Goal: Task Accomplishment & Management: Manage account settings

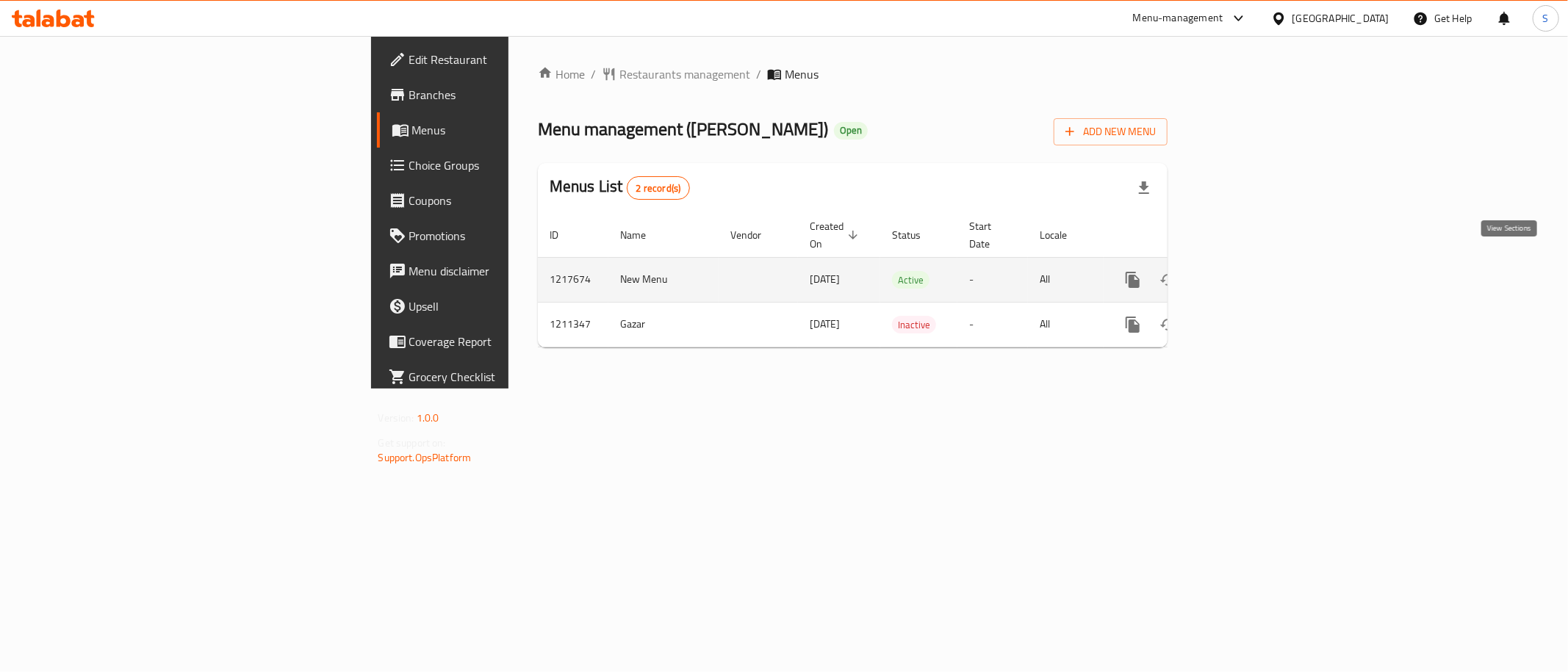
click at [1247, 271] on icon "enhanced table" at bounding box center [1238, 279] width 17 height 17
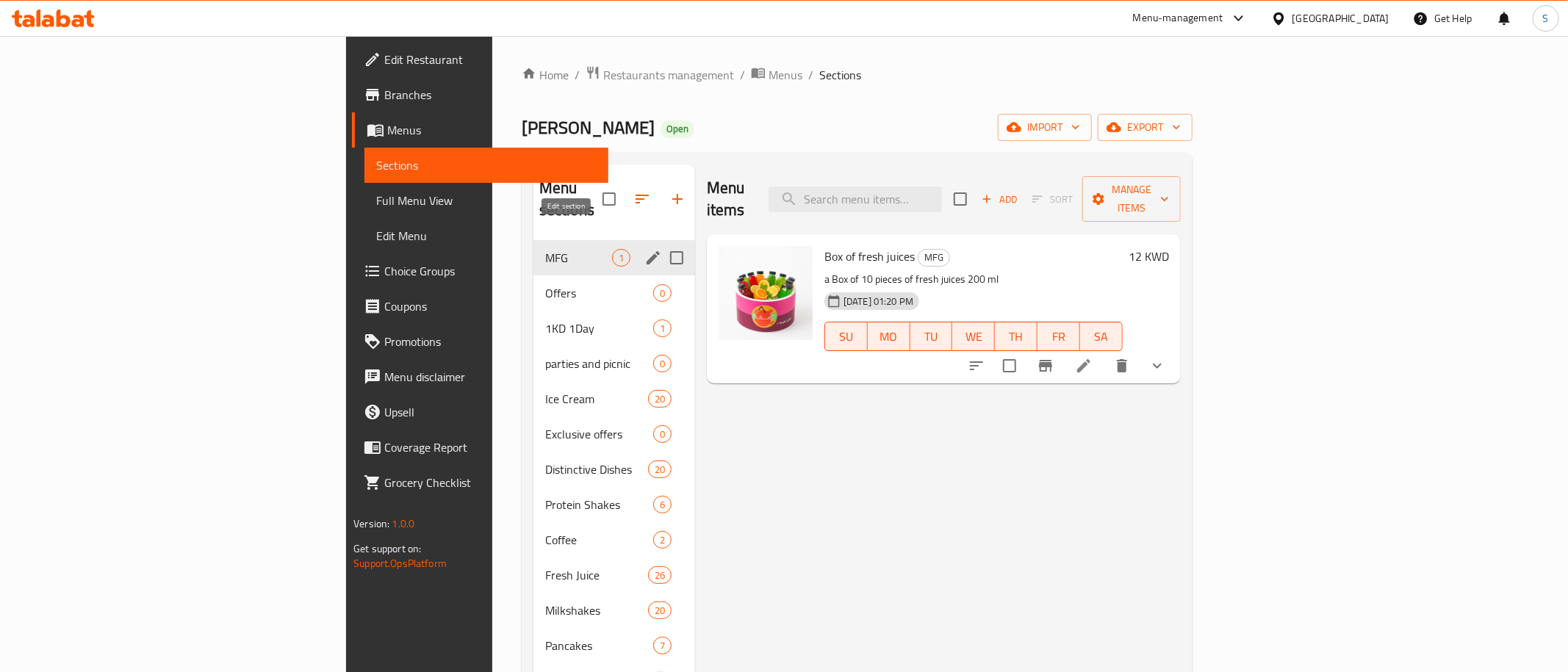
click at [647, 251] on icon "edit" at bounding box center [653, 258] width 13 height 13
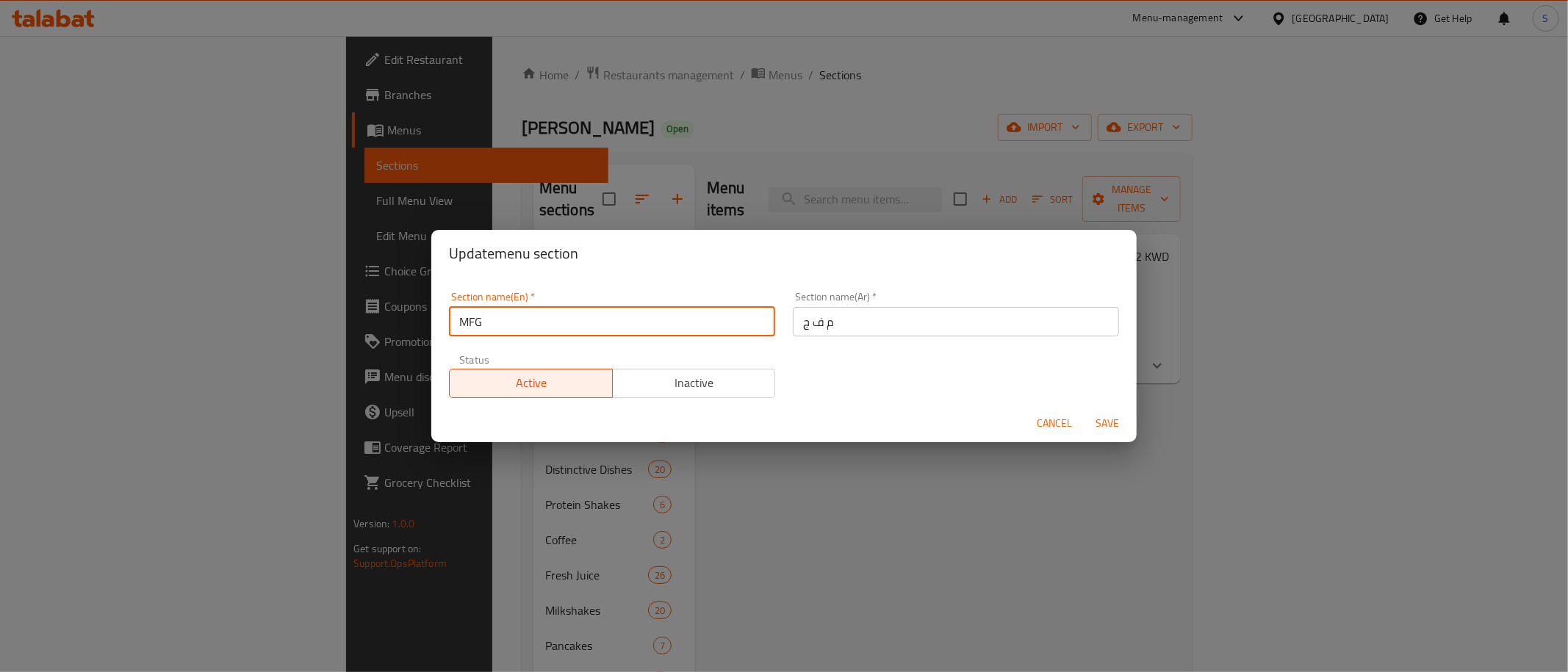
click at [477, 323] on input "MFG" at bounding box center [612, 322] width 326 height 30
type input "M4G"
click at [1109, 414] on span "Save" at bounding box center [1107, 423] width 36 height 18
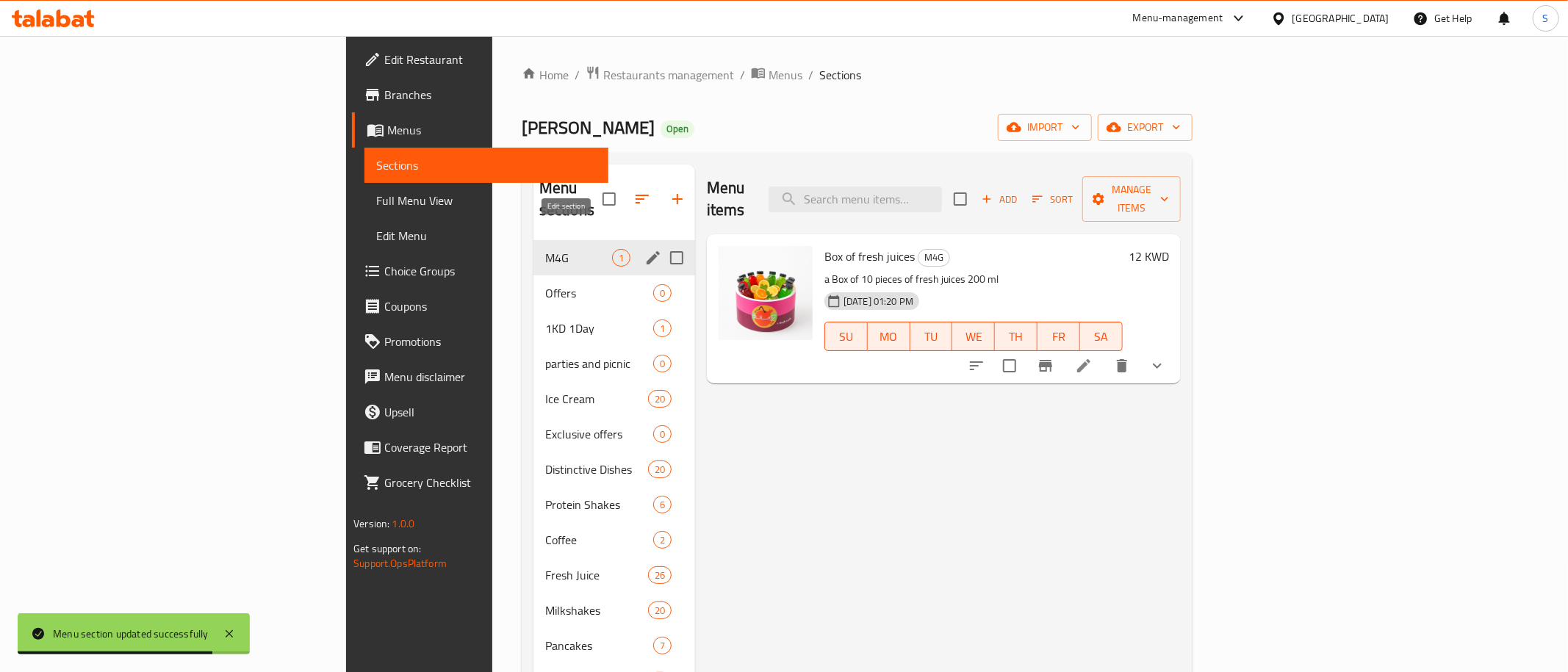
click at [644, 249] on icon "edit" at bounding box center [653, 257] width 17 height 17
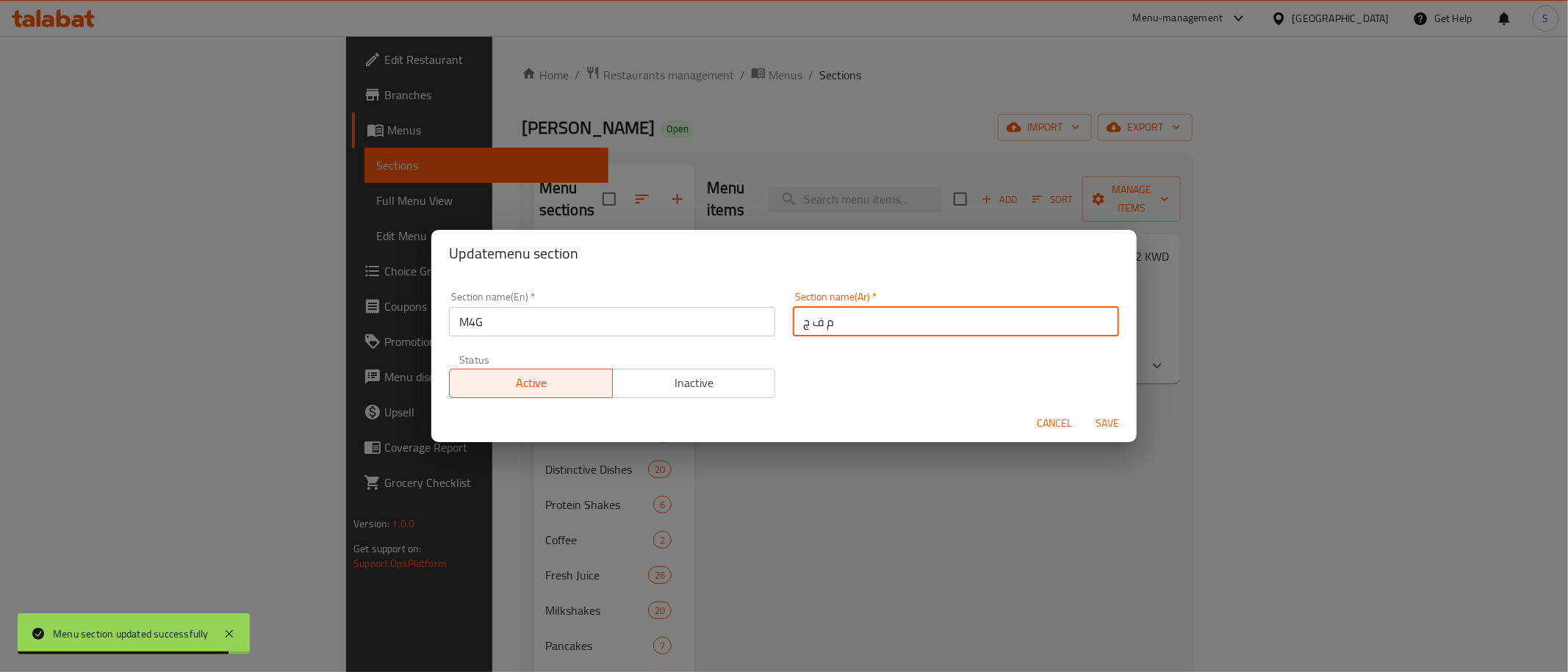
click at [922, 326] on input "م ف ج" at bounding box center [956, 322] width 326 height 30
paste input "جبة للمجموعات"
type input "وجبة للمجموعات"
click at [1100, 427] on span "Save" at bounding box center [1107, 423] width 36 height 18
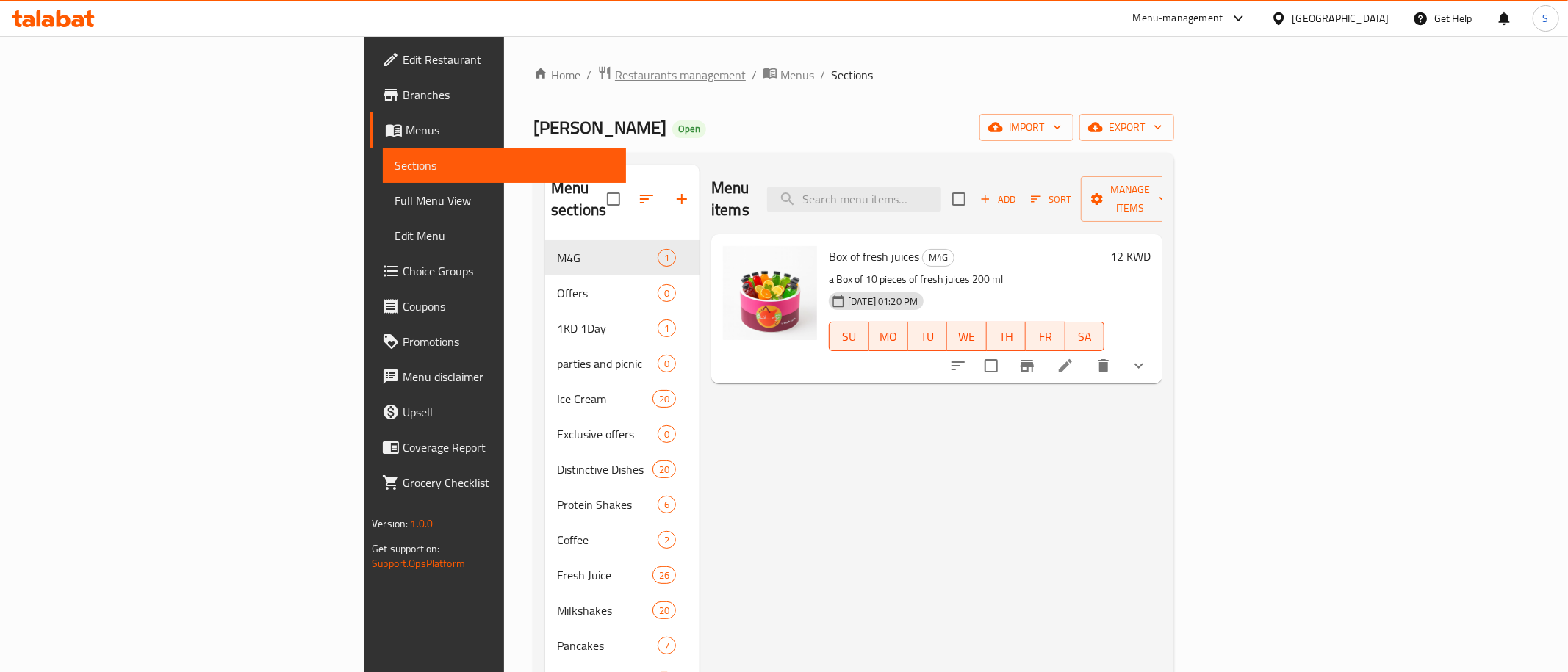
click at [615, 73] on span "Restaurants management" at bounding box center [681, 74] width 131 height 17
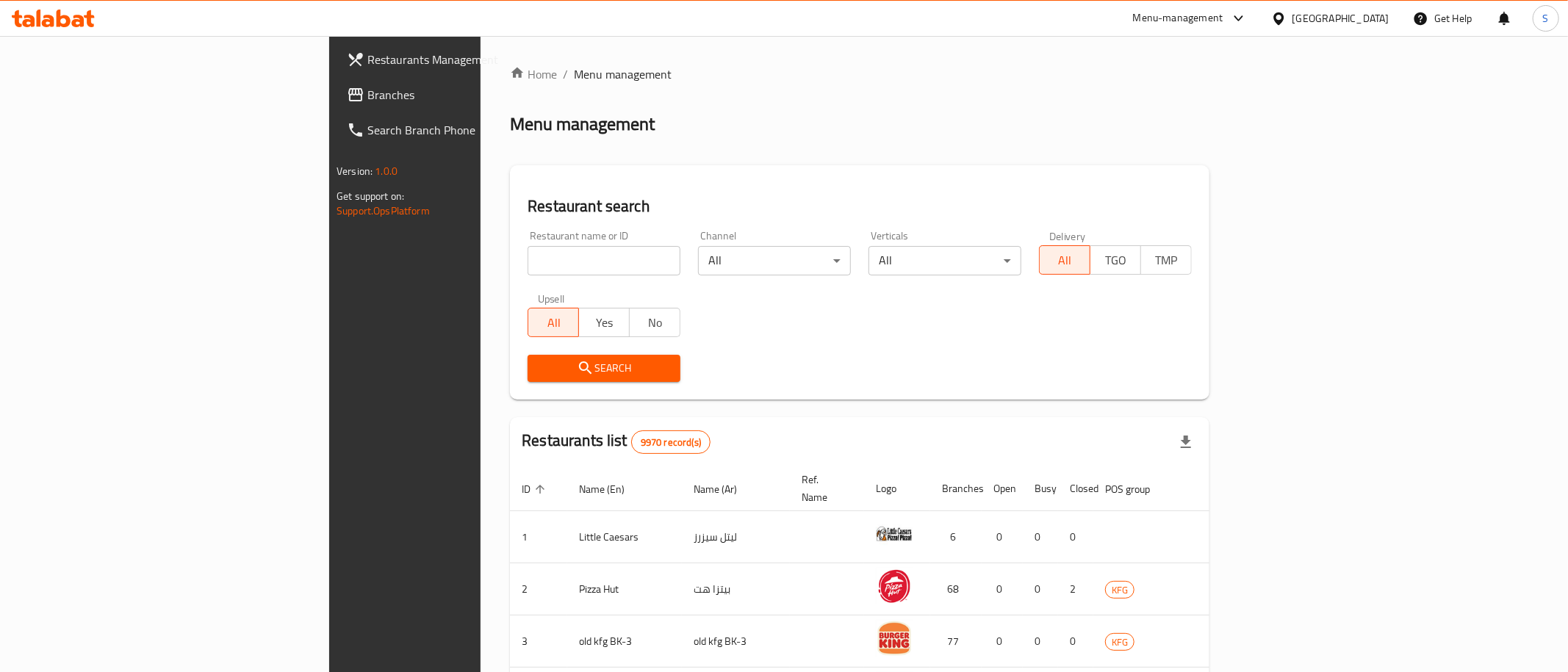
click at [528, 270] on input "search" at bounding box center [604, 261] width 153 height 30
click button "Search" at bounding box center [604, 368] width 153 height 27
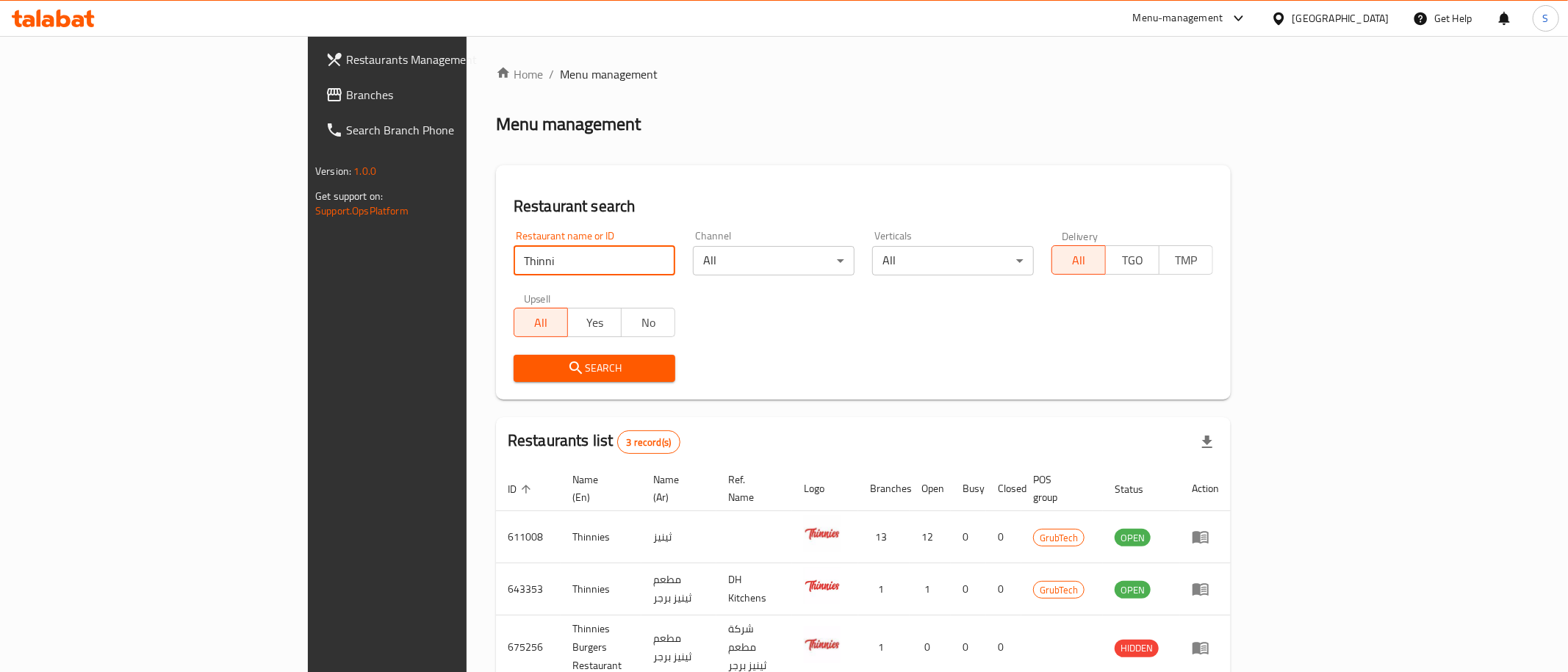
scroll to position [58, 0]
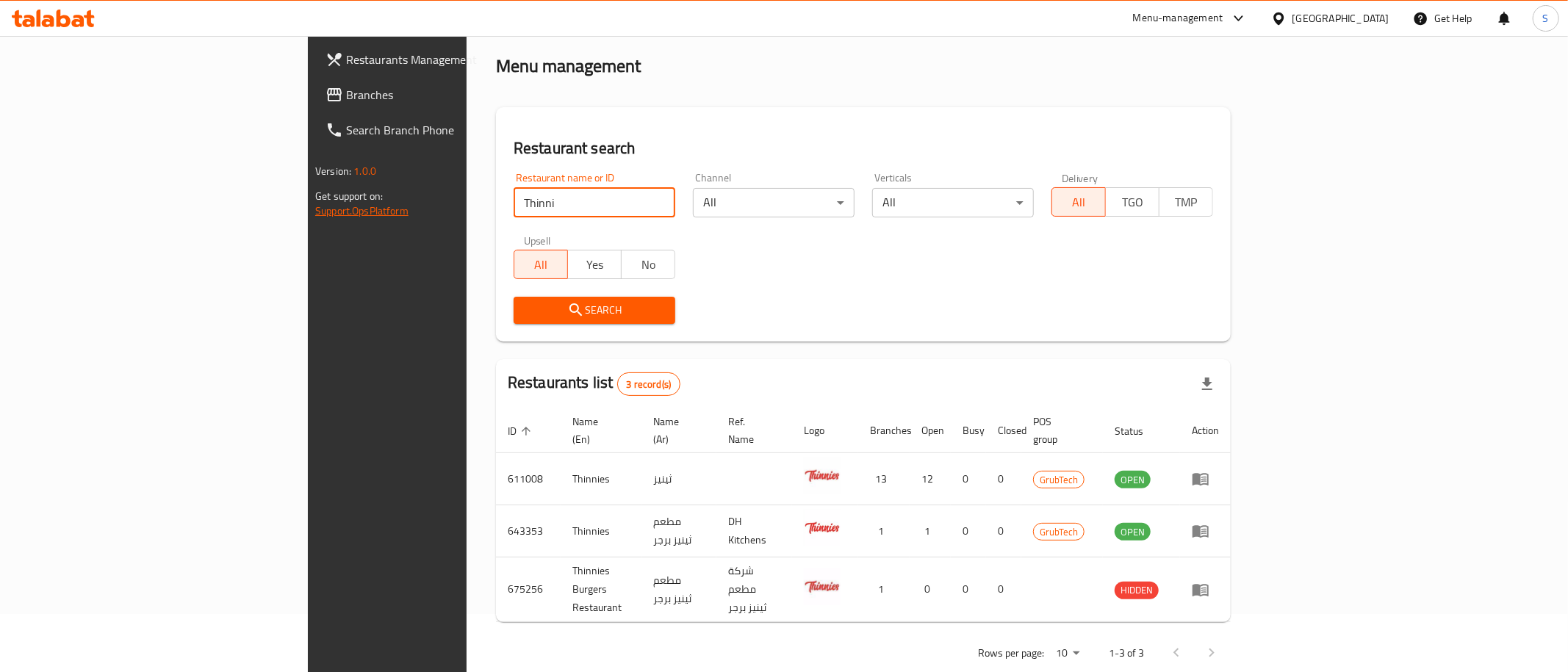
drag, startPoint x: 223, startPoint y: 209, endPoint x: 56, endPoint y: 207, distance: 167.0
click at [514, 210] on input "Thinni" at bounding box center [594, 203] width 161 height 30
type input "akiba c"
click button "Search" at bounding box center [594, 310] width 161 height 27
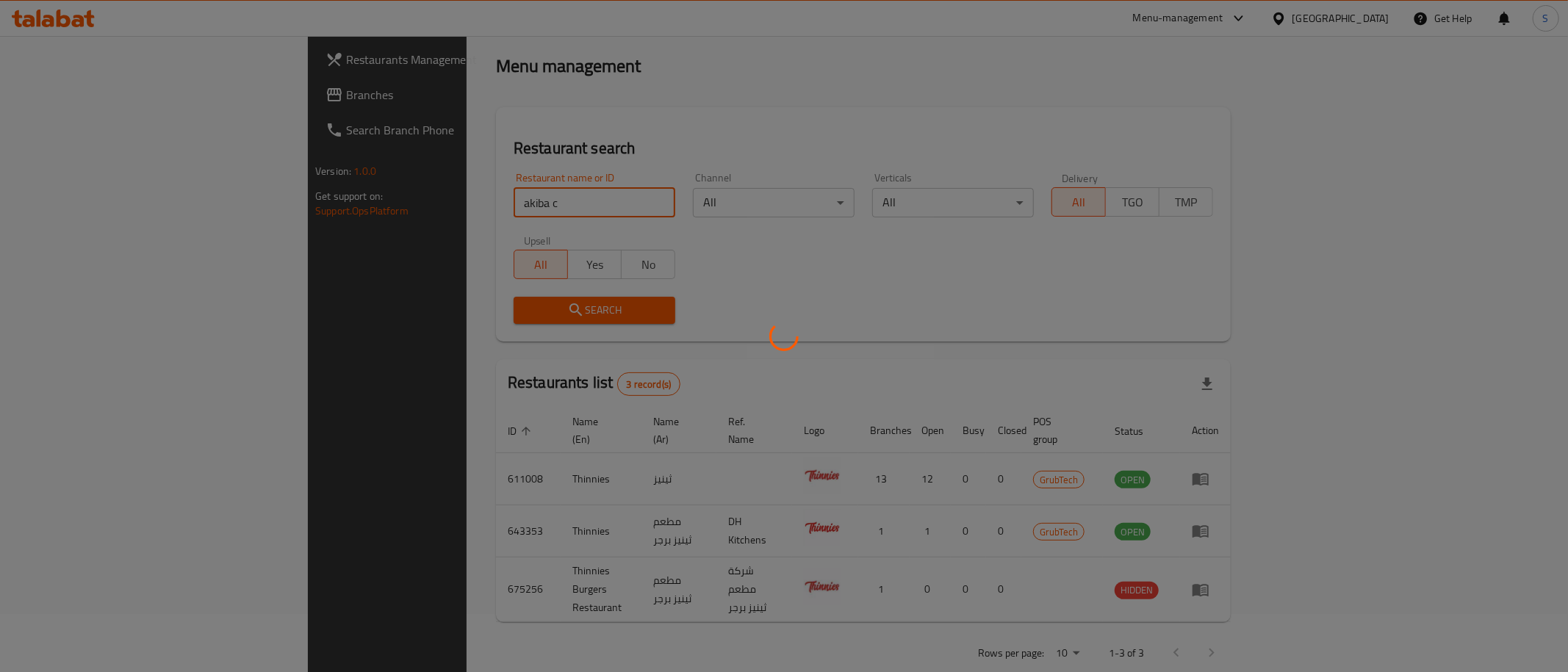
scroll to position [0, 0]
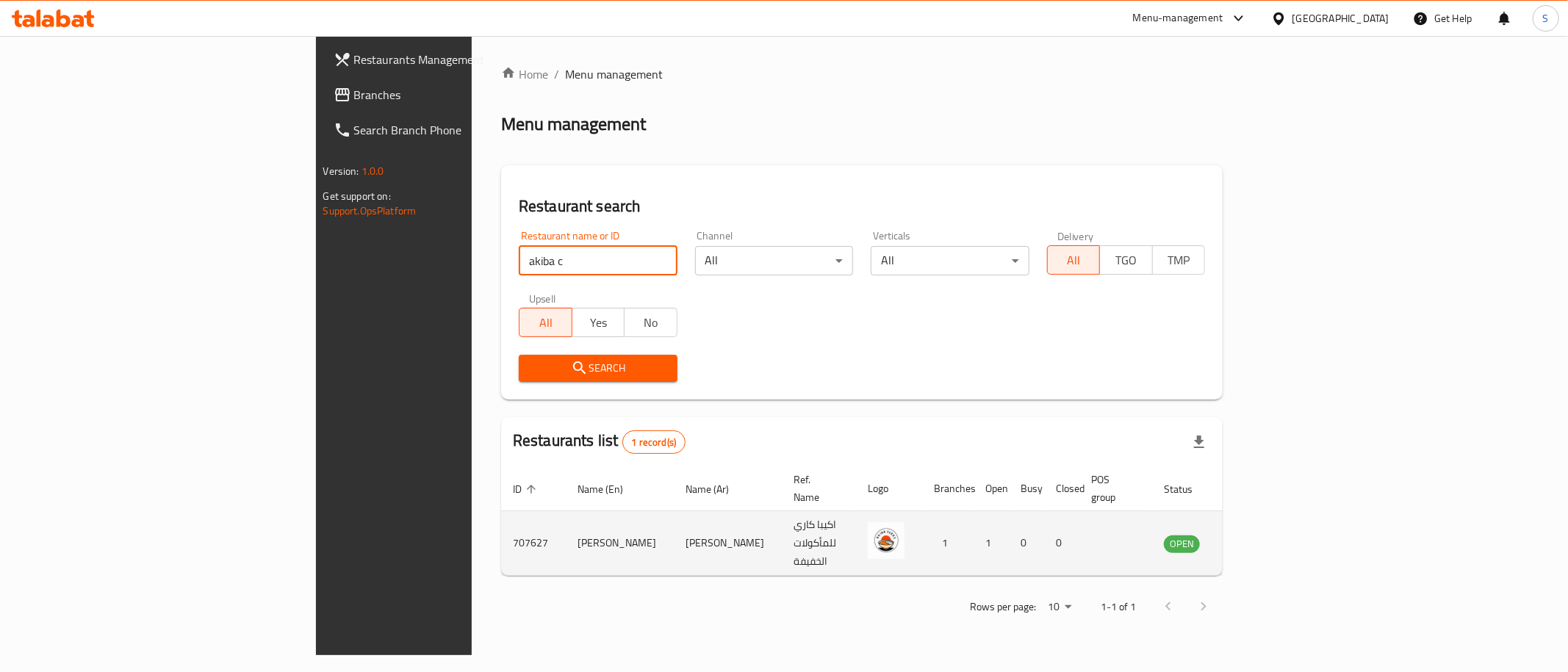
click at [1259, 535] on icon "enhanced table" at bounding box center [1249, 543] width 17 height 17
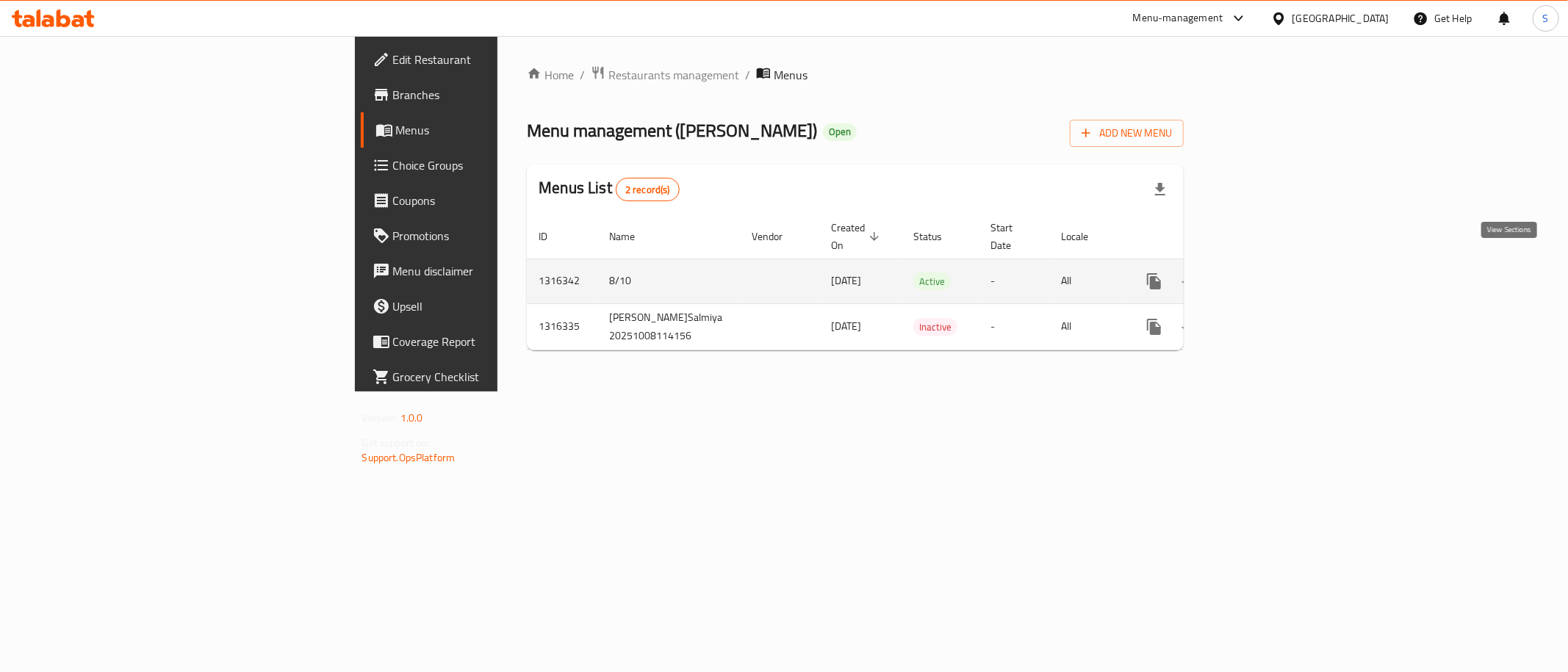
click at [1269, 274] on icon "enhanced table" at bounding box center [1260, 281] width 17 height 17
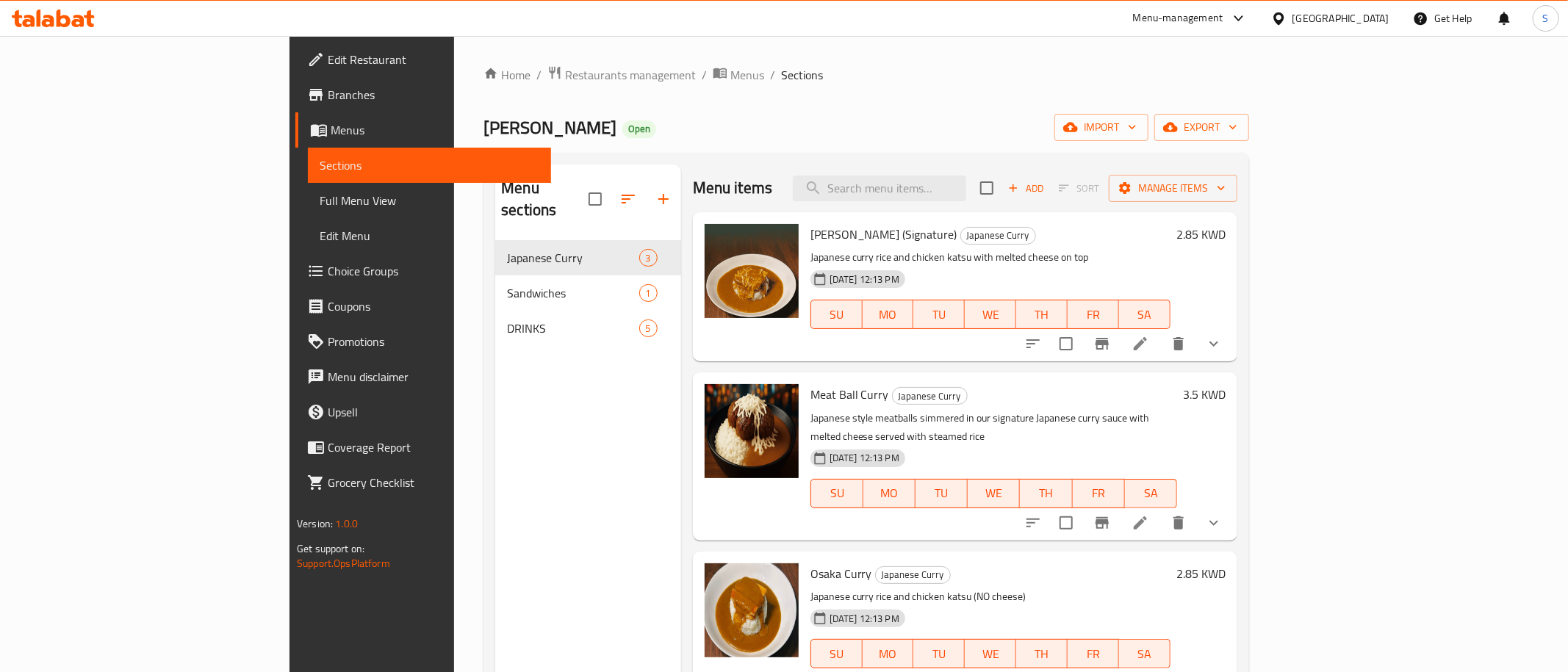
click at [1145, 122] on div "Akiba Curry Open import export" at bounding box center [867, 127] width 766 height 27
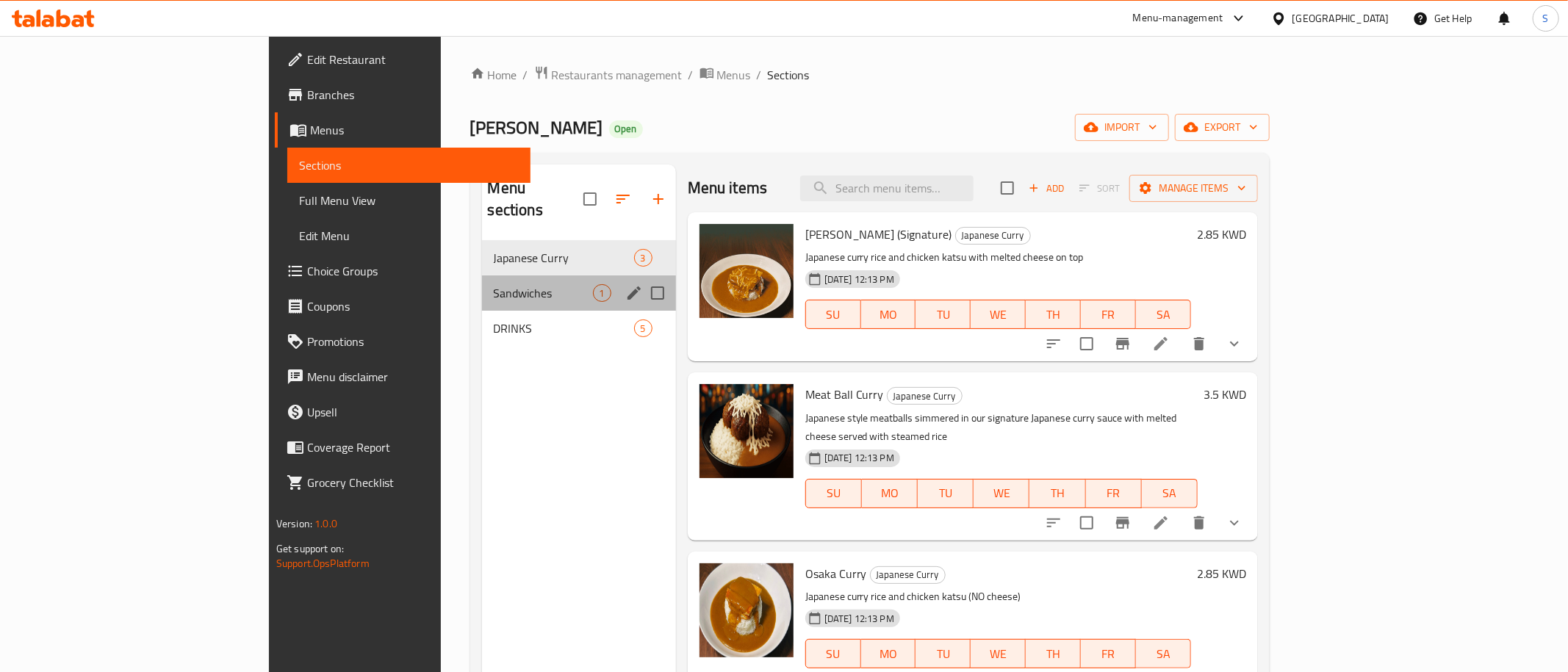
click at [482, 285] on div "Sandwiches 1" at bounding box center [579, 293] width 194 height 36
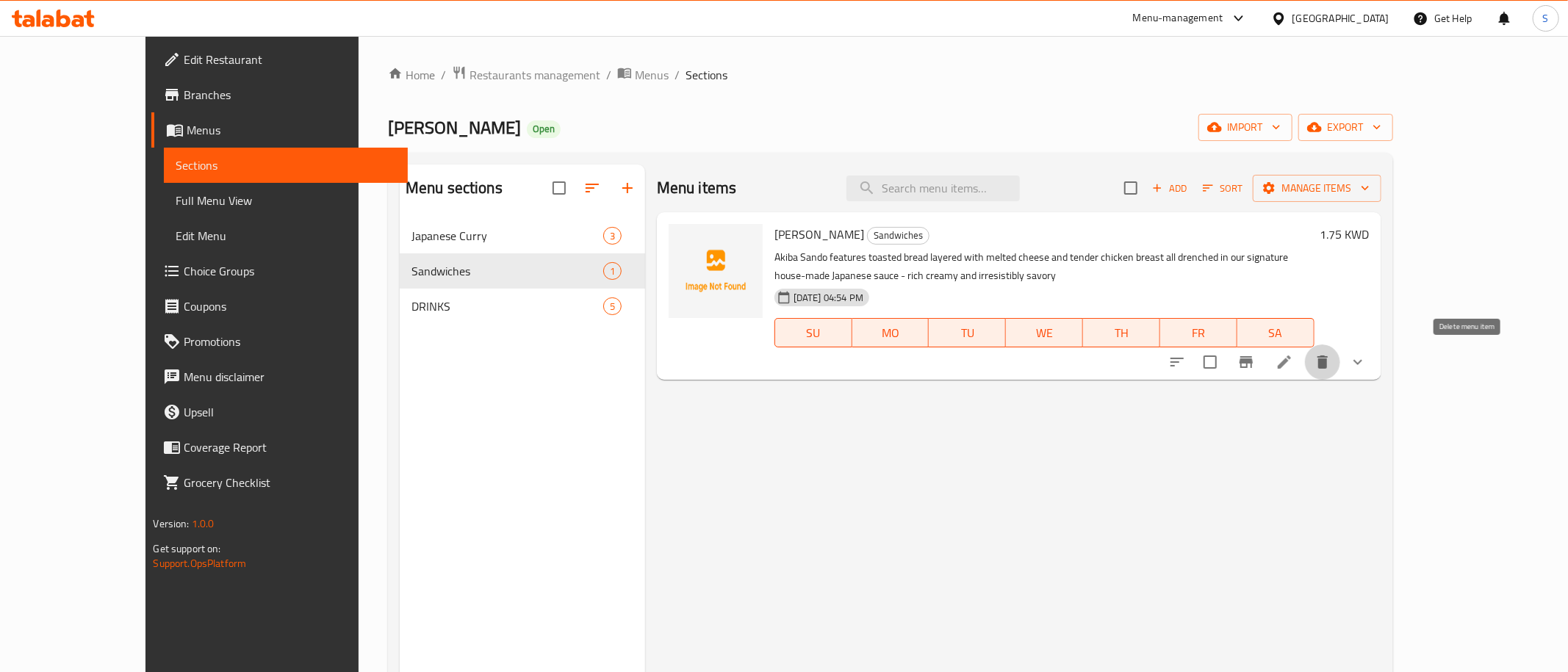
click at [1327, 366] on icon "delete" at bounding box center [1322, 362] width 10 height 13
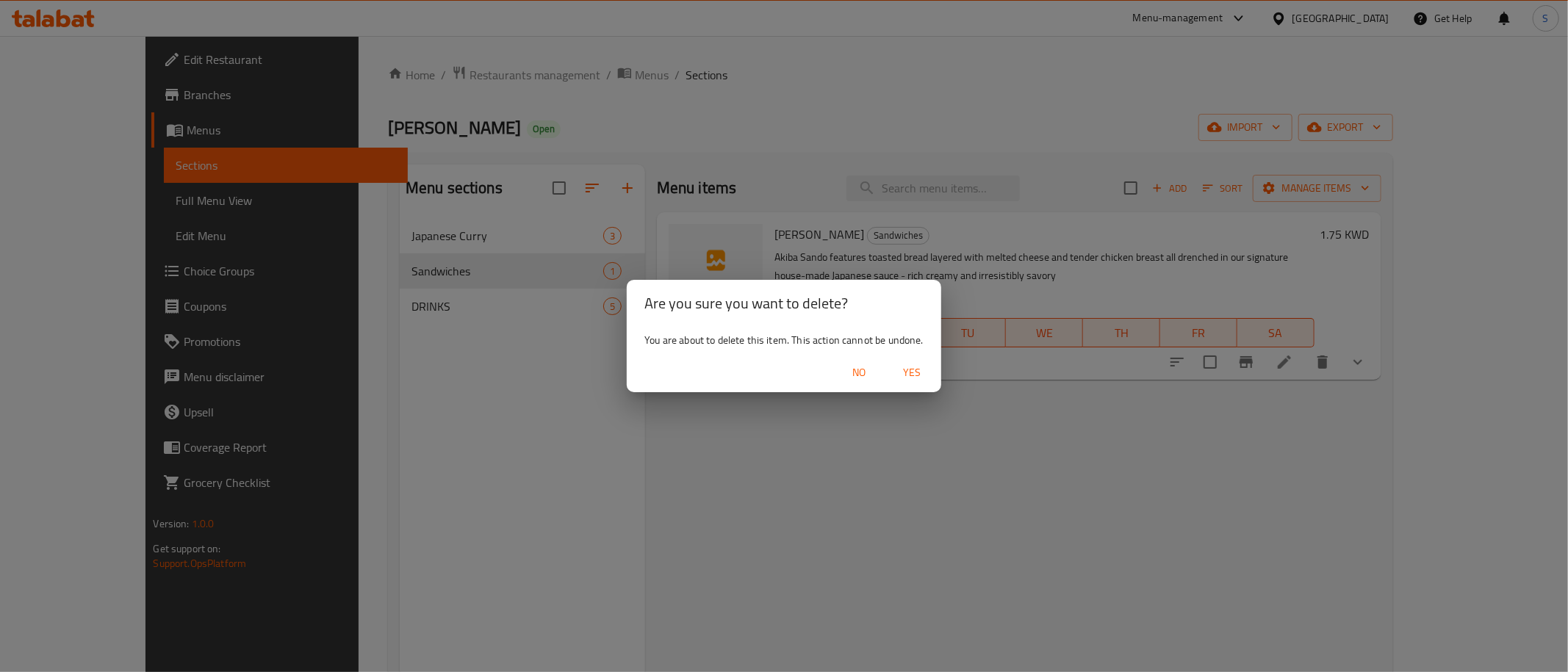
click at [911, 370] on span "Yes" at bounding box center [911, 373] width 36 height 18
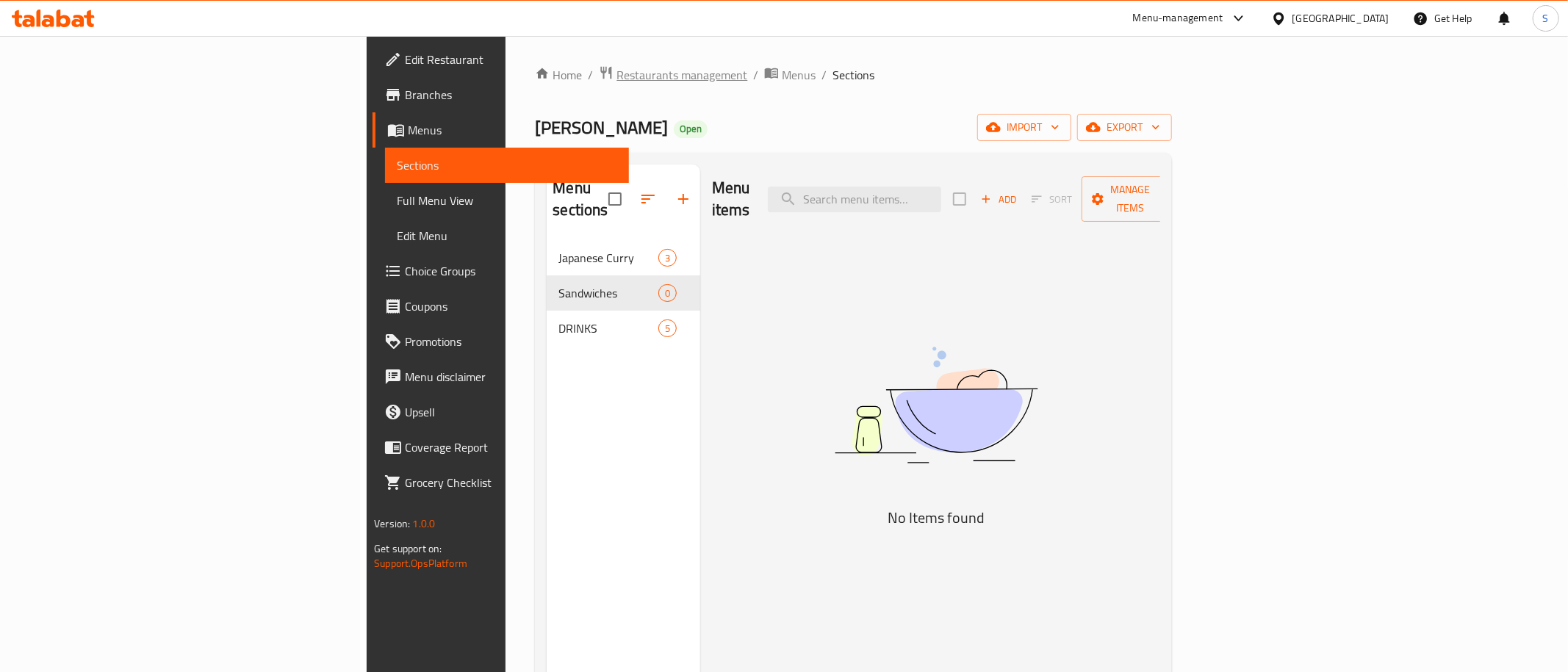
click at [616, 74] on span "Restaurants management" at bounding box center [681, 74] width 131 height 17
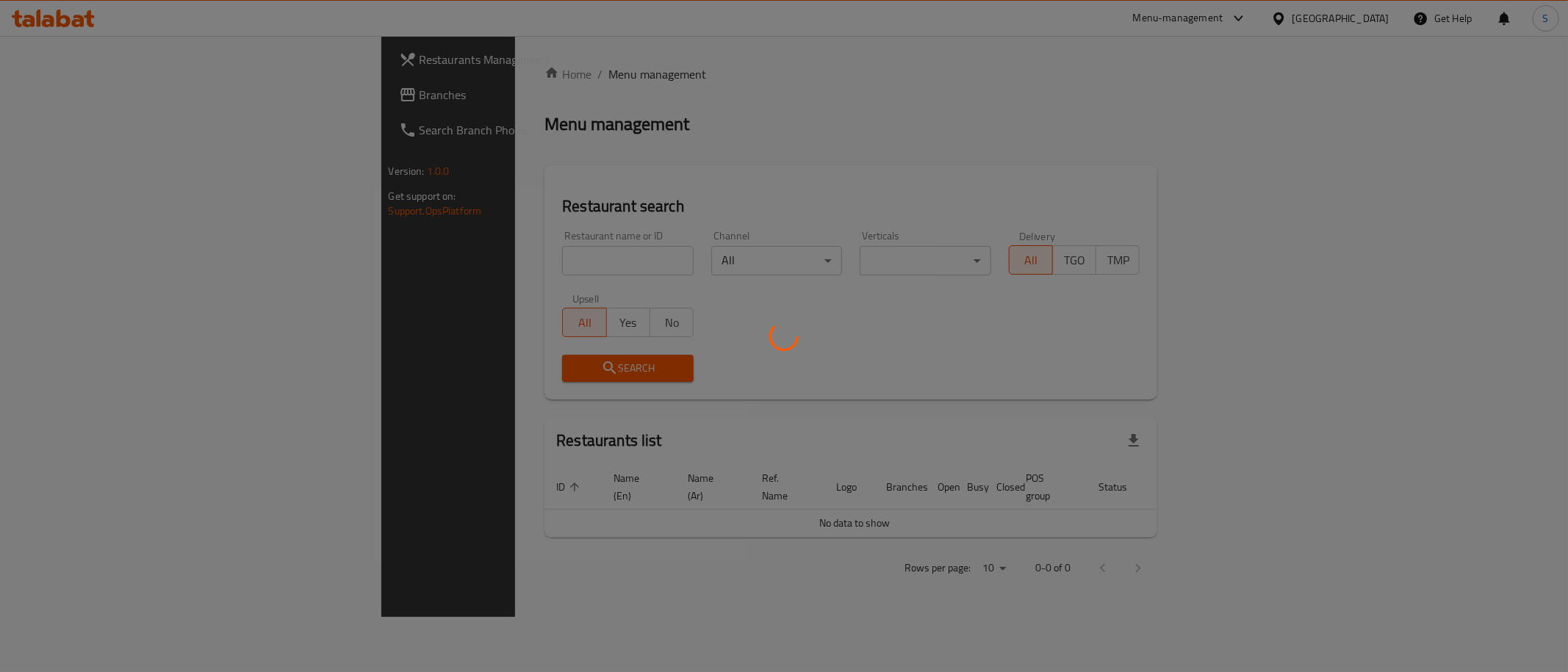
click at [513, 262] on div at bounding box center [784, 336] width 1568 height 672
click at [477, 257] on div at bounding box center [784, 336] width 1568 height 672
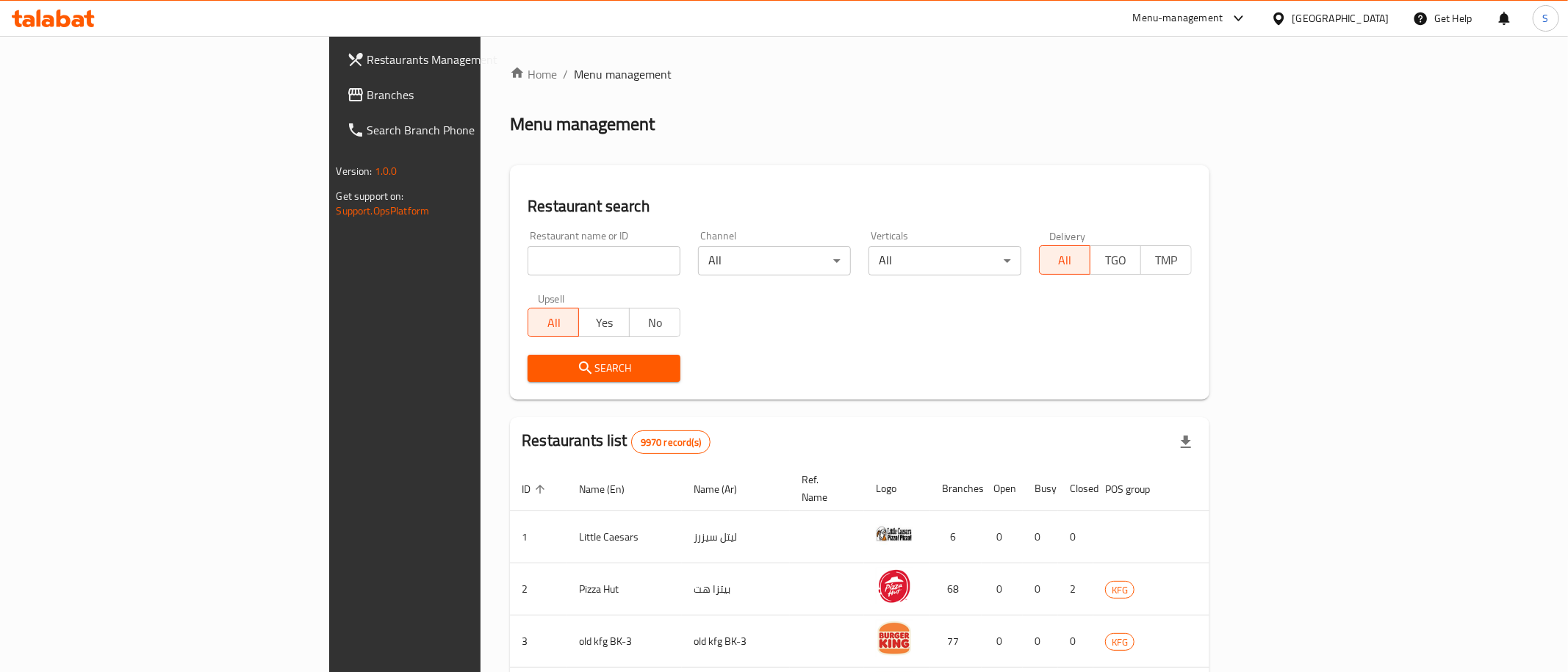
click at [528, 255] on input "search" at bounding box center [604, 261] width 153 height 30
click button "Search" at bounding box center [604, 368] width 153 height 27
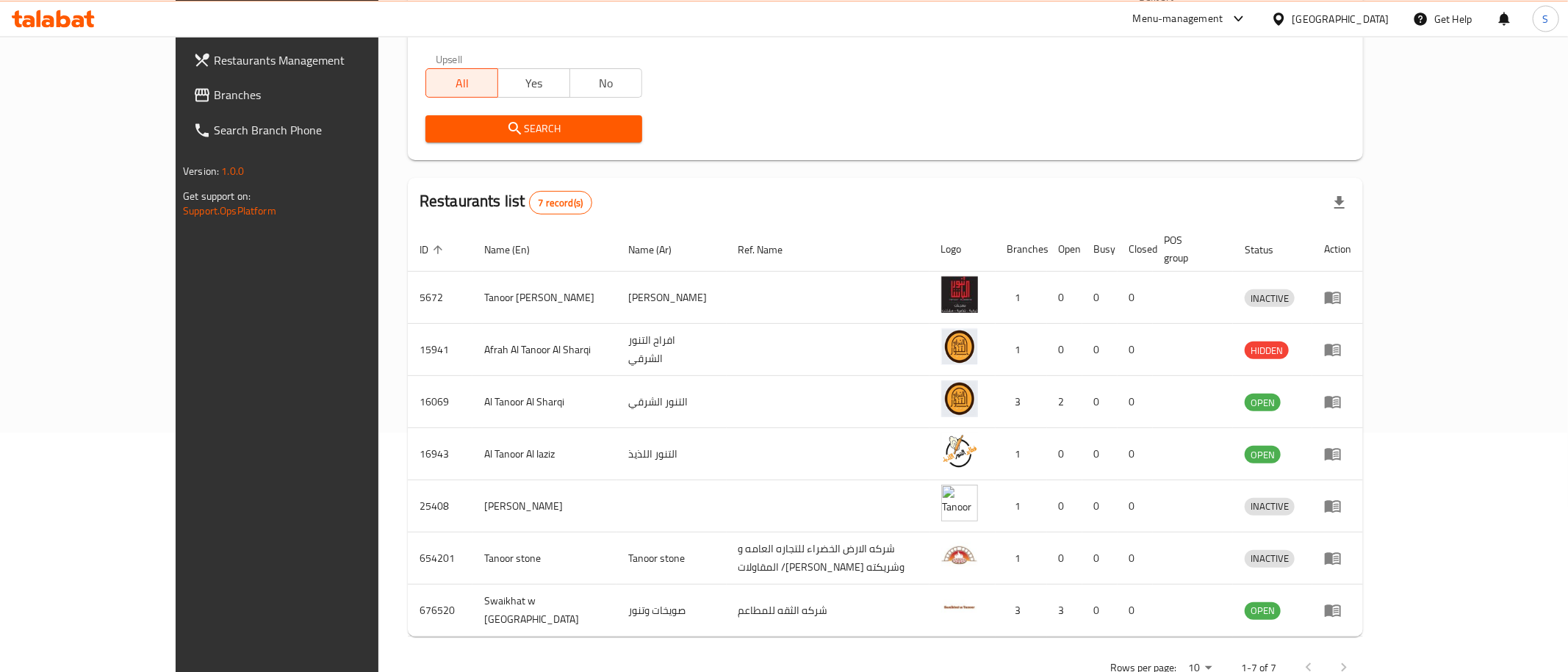
scroll to position [265, 0]
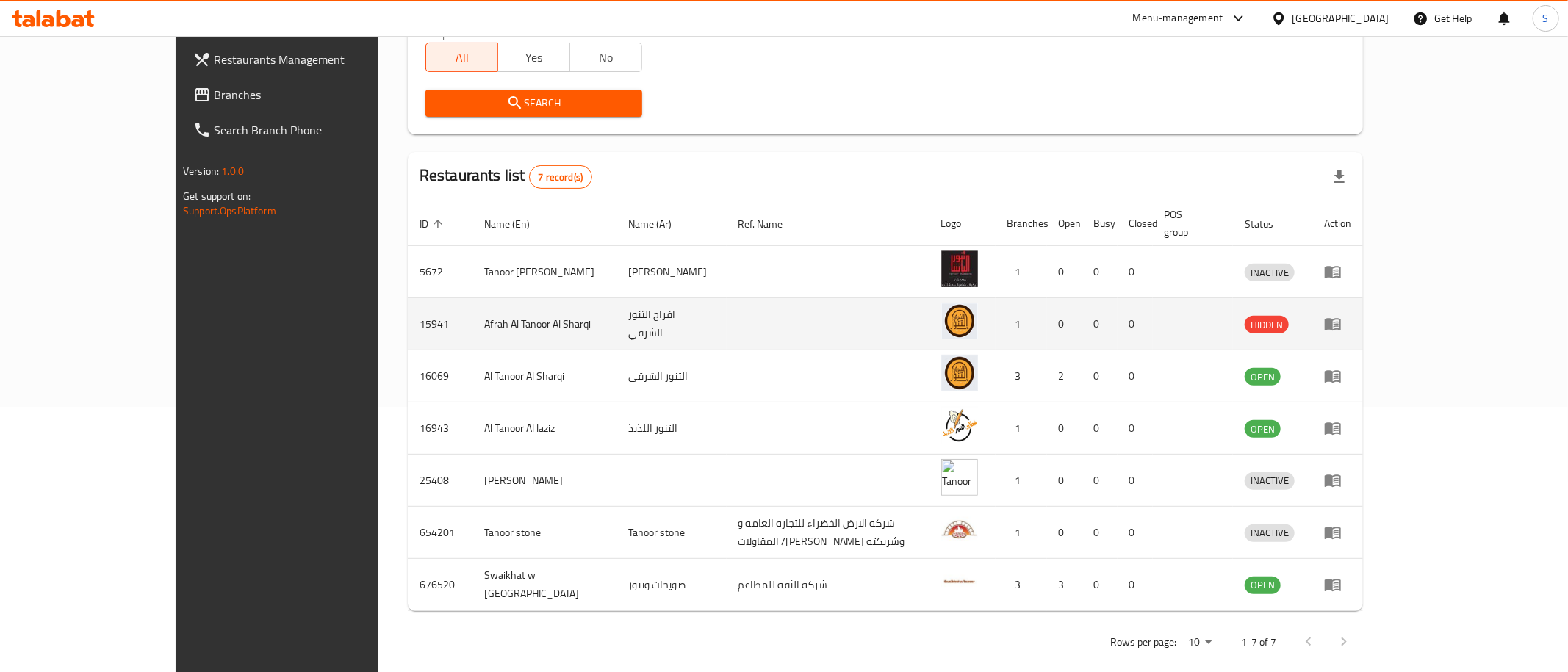
click at [472, 305] on td "Afrah Al Tanoor Al Sharqi" at bounding box center [544, 324] width 144 height 52
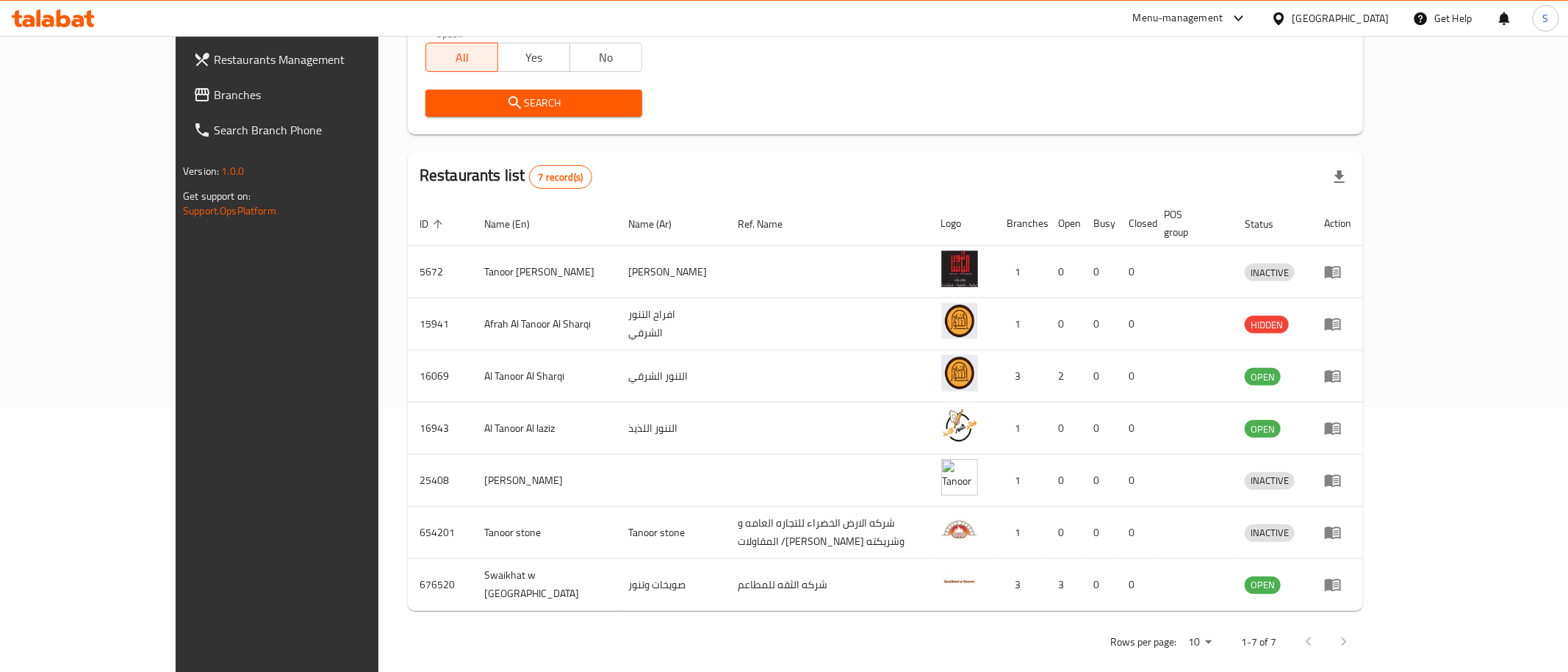
scroll to position [0, 0]
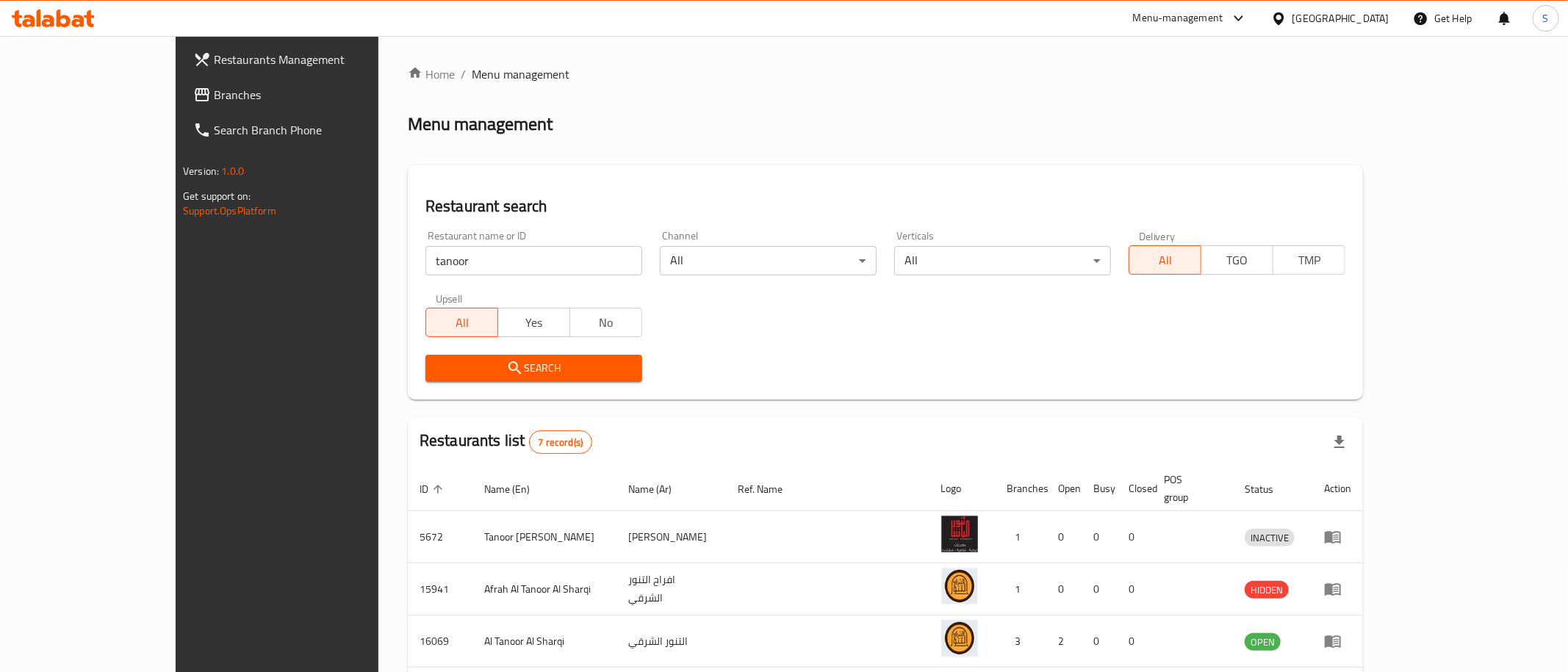
click at [417, 279] on div "Restaurant name or ID tanoor Restaurant name or ID" at bounding box center [533, 253] width 234 height 63
click at [425, 268] on input "tanoor" at bounding box center [533, 261] width 217 height 30
paste input "Fuddruckers"
click button "Search" at bounding box center [533, 368] width 217 height 27
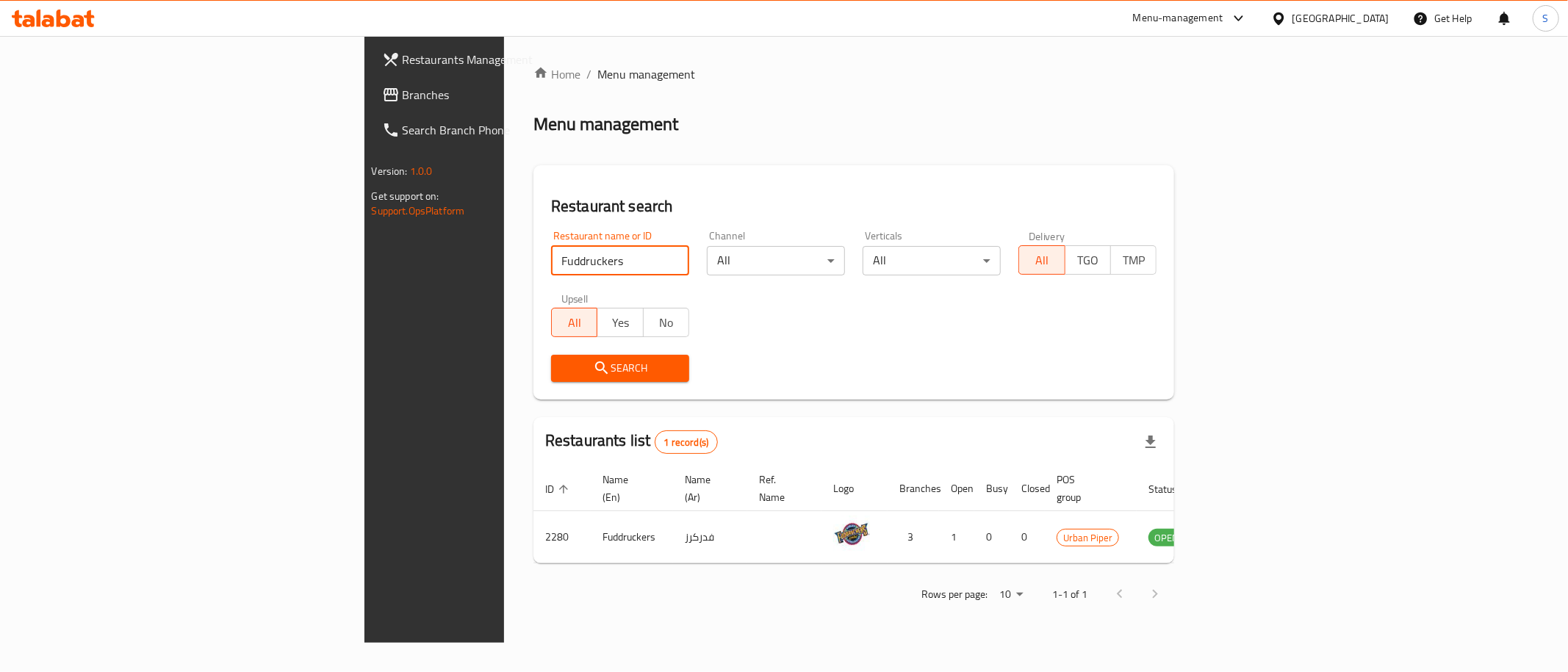
drag, startPoint x: 60, startPoint y: 278, endPoint x: 0, endPoint y: 236, distance: 73.2
click at [551, 260] on input "Fuddruckers" at bounding box center [619, 261] width 138 height 30
type input "chei"
click button "Search" at bounding box center [619, 368] width 138 height 27
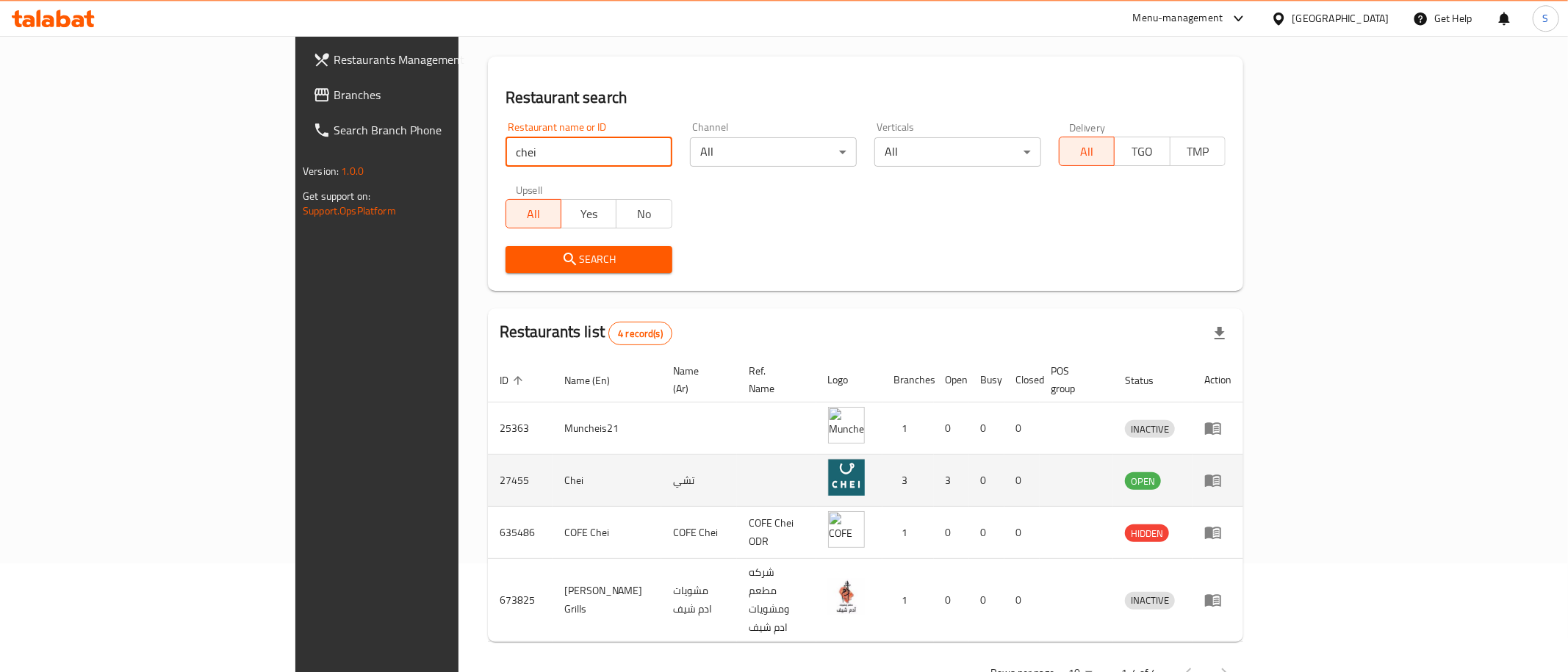
scroll to position [109, 0]
click at [1221, 474] on icon "enhanced table" at bounding box center [1213, 480] width 17 height 12
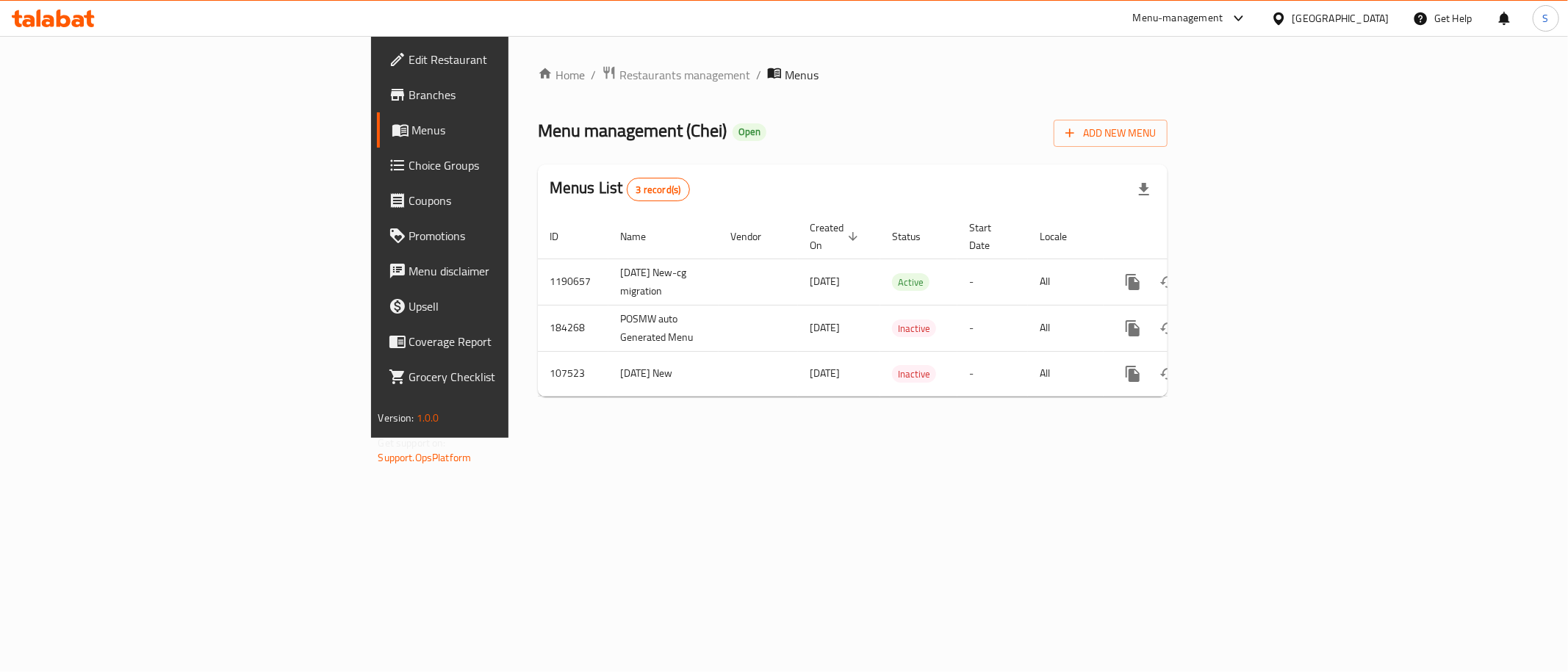
click at [409, 96] on span "Branches" at bounding box center [515, 94] width 212 height 17
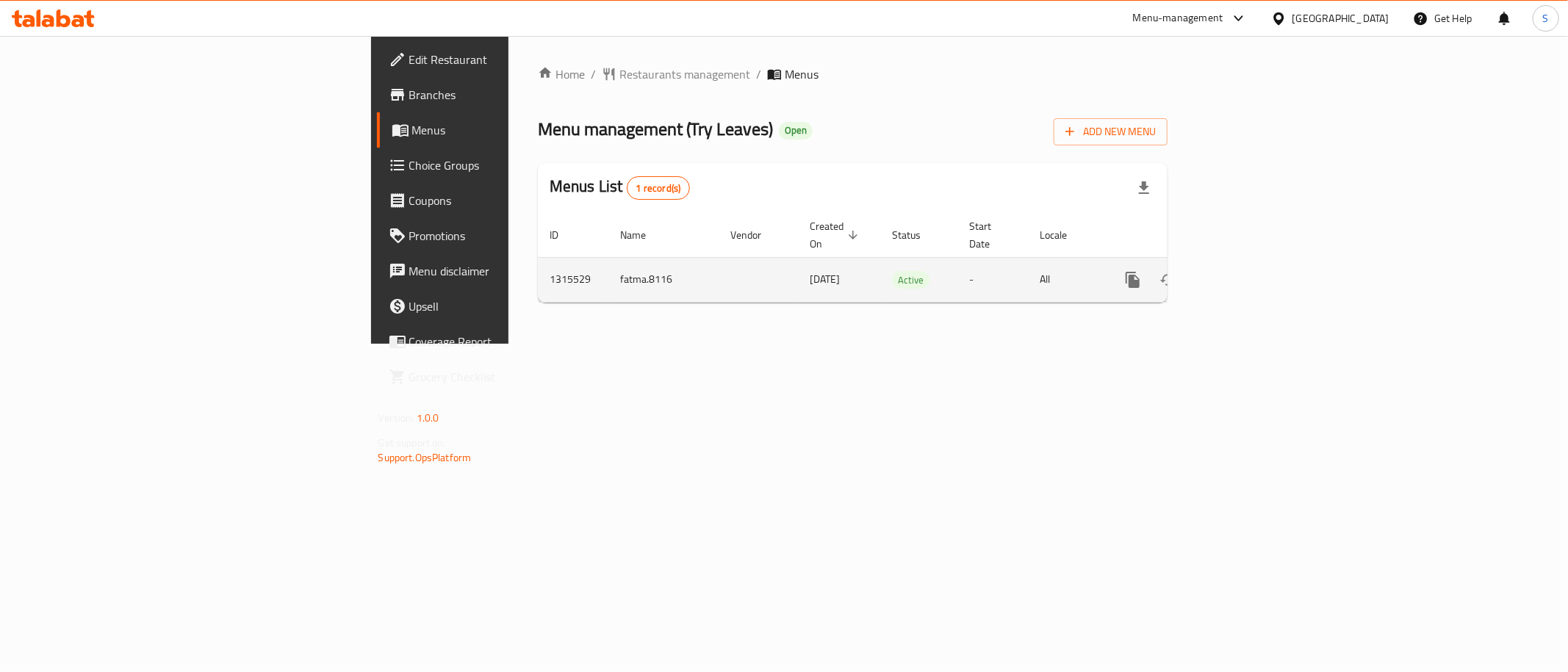
click at [1245, 273] on icon "enhanced table" at bounding box center [1239, 279] width 13 height 13
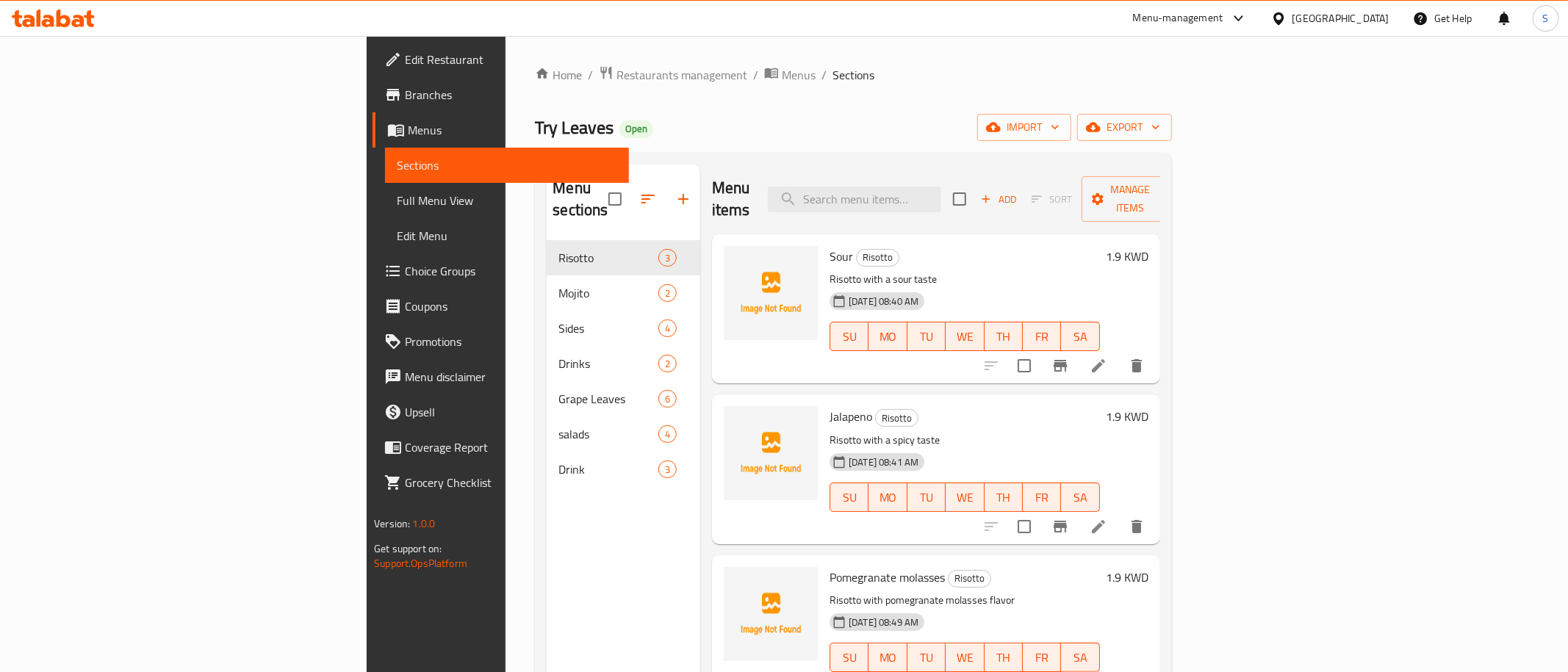
scroll to position [206, 0]
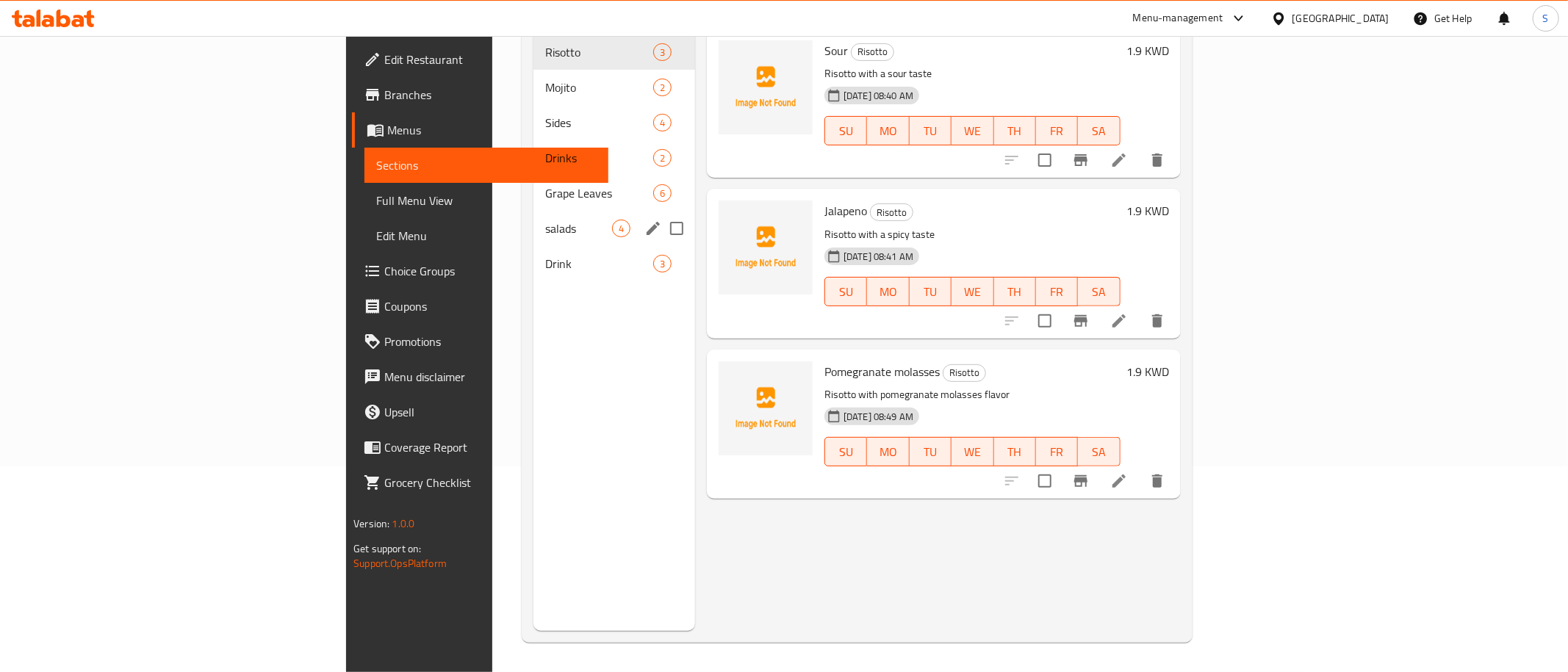
drag, startPoint x: 359, startPoint y: 167, endPoint x: 562, endPoint y: 208, distance: 207.1
click at [545, 184] on span "Grape Leaves" at bounding box center [599, 193] width 108 height 17
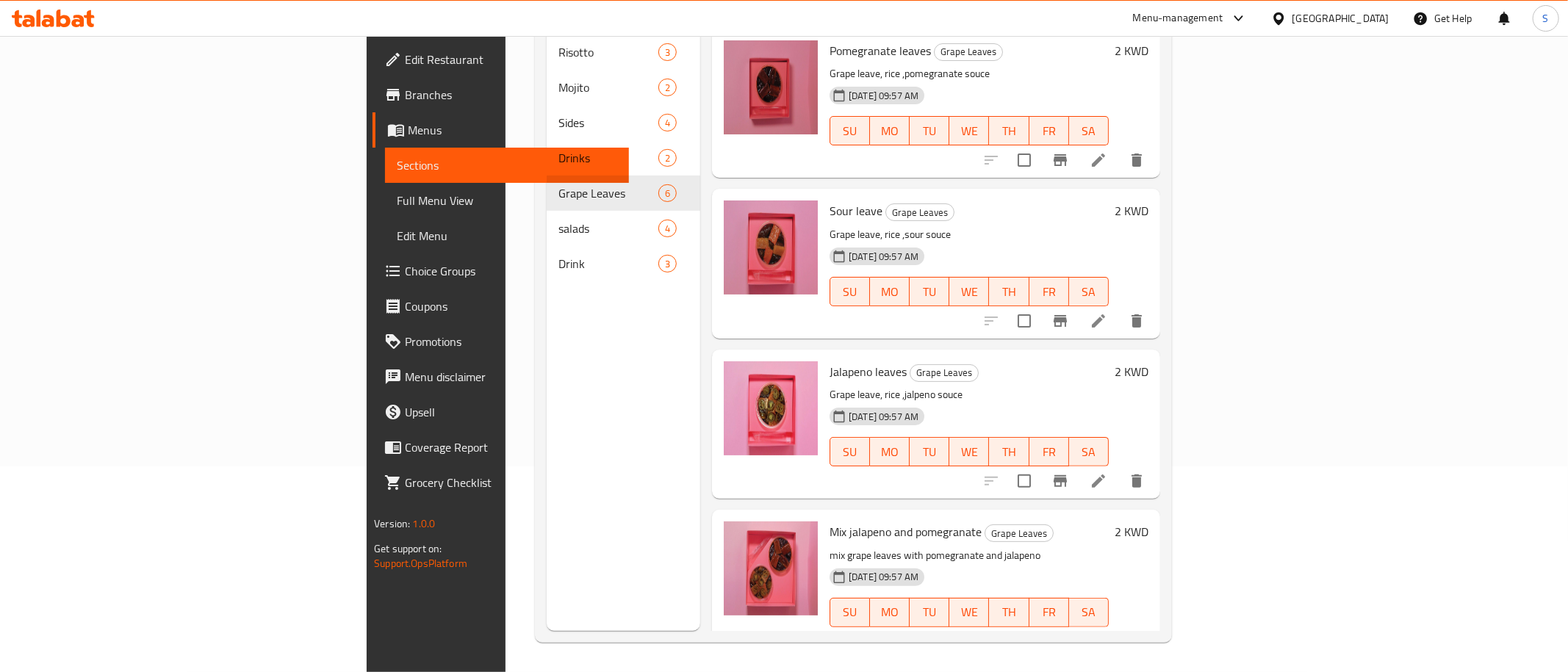
scroll to position [327, 0]
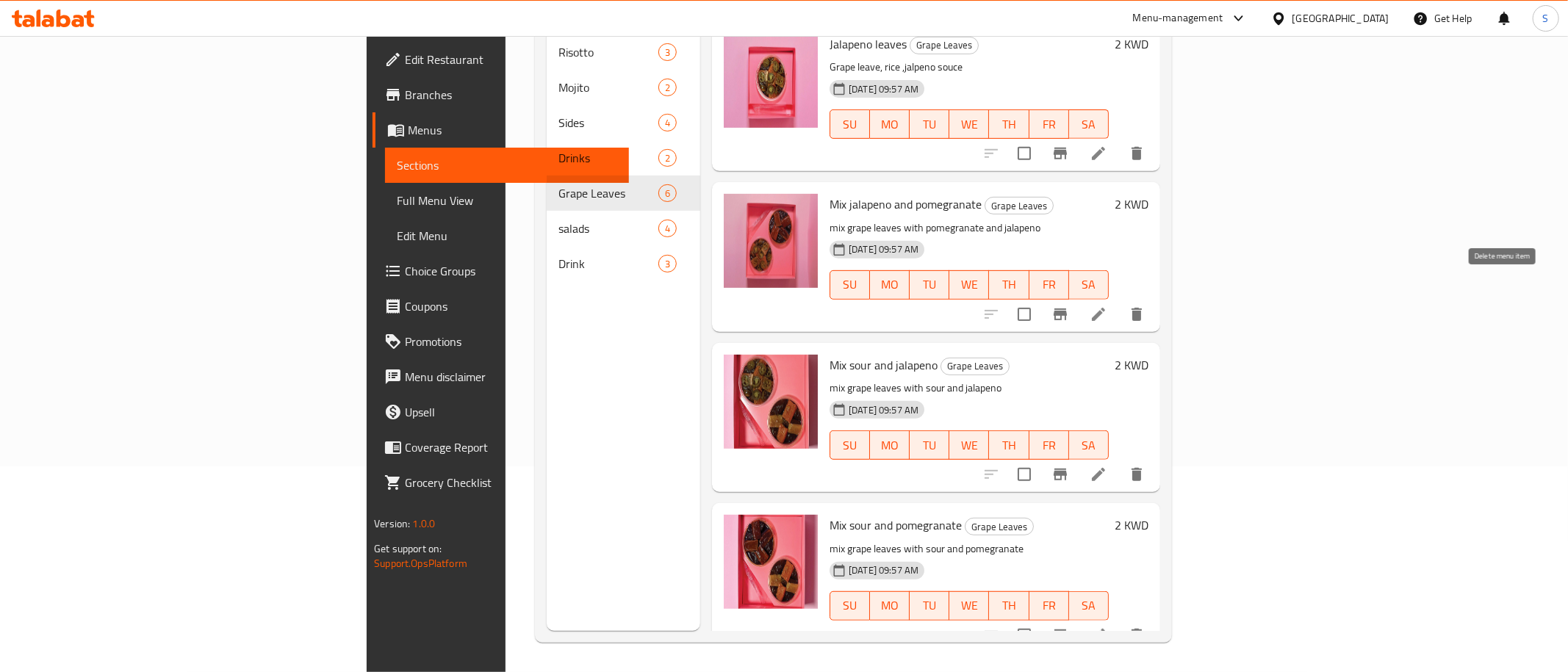
click at [1142, 307] on icon "delete" at bounding box center [1136, 314] width 10 height 13
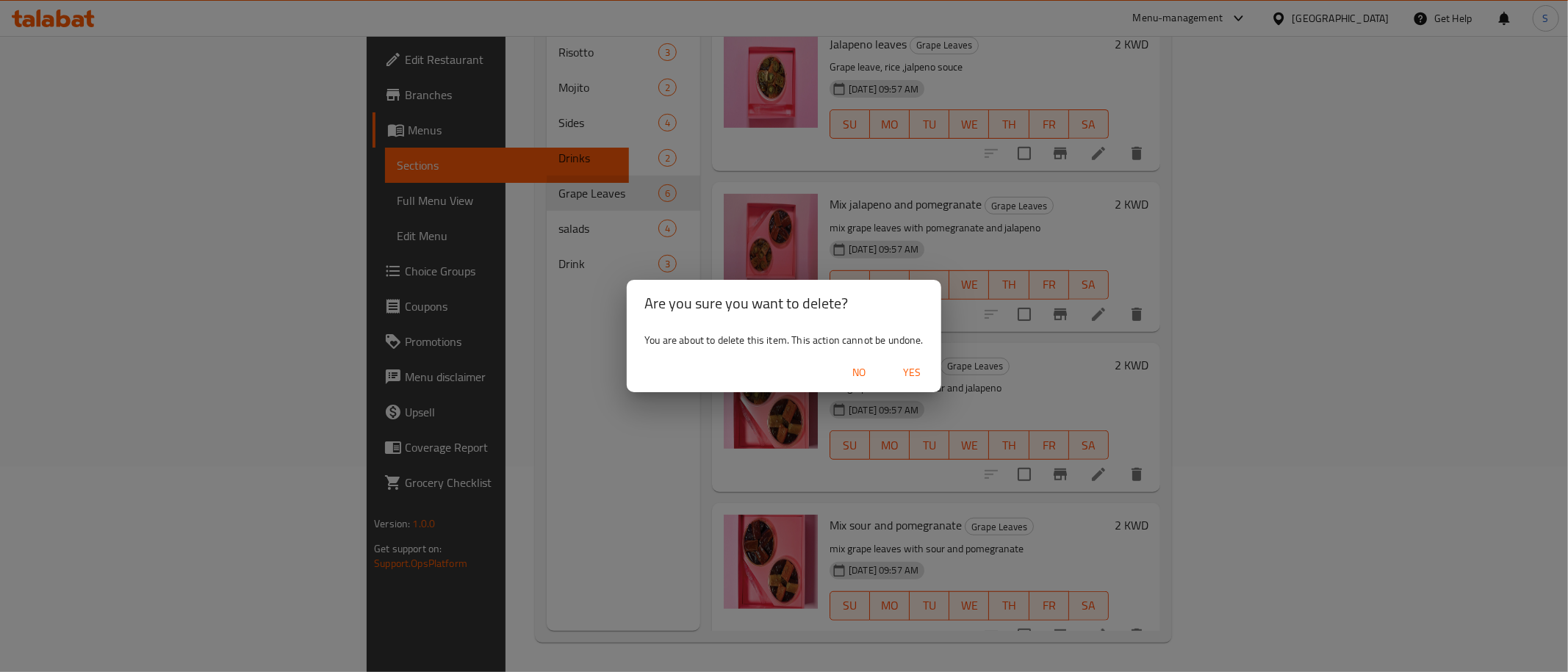
click at [908, 374] on span "Yes" at bounding box center [911, 373] width 36 height 18
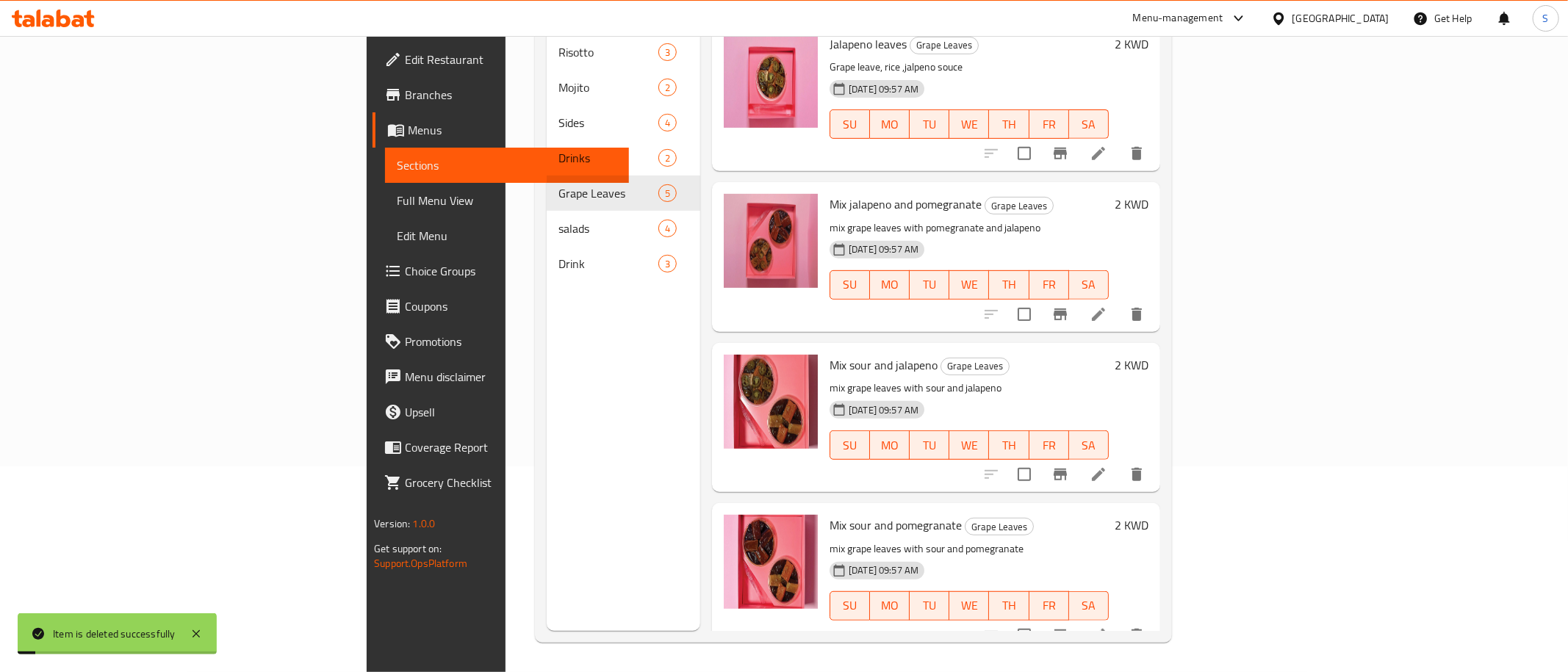
scroll to position [167, 0]
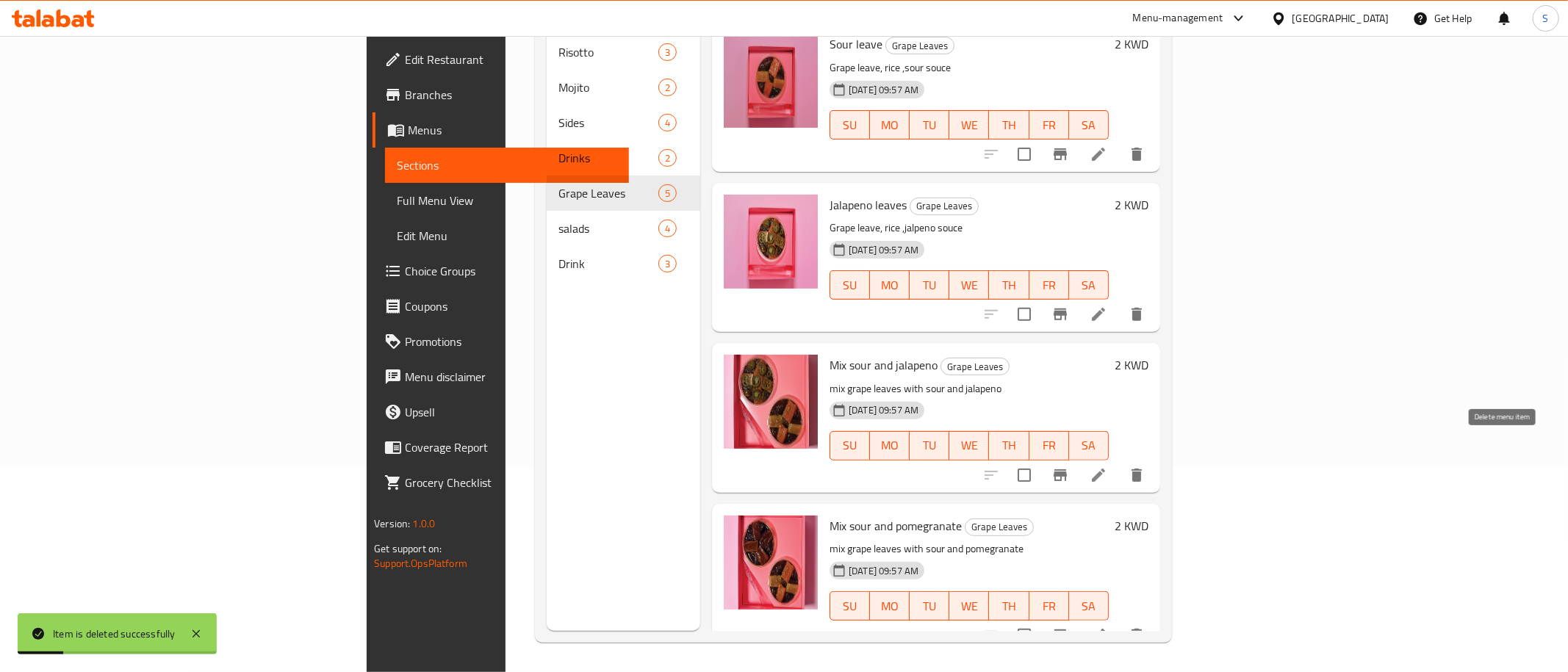
click at [1142, 469] on icon "delete" at bounding box center [1136, 475] width 10 height 13
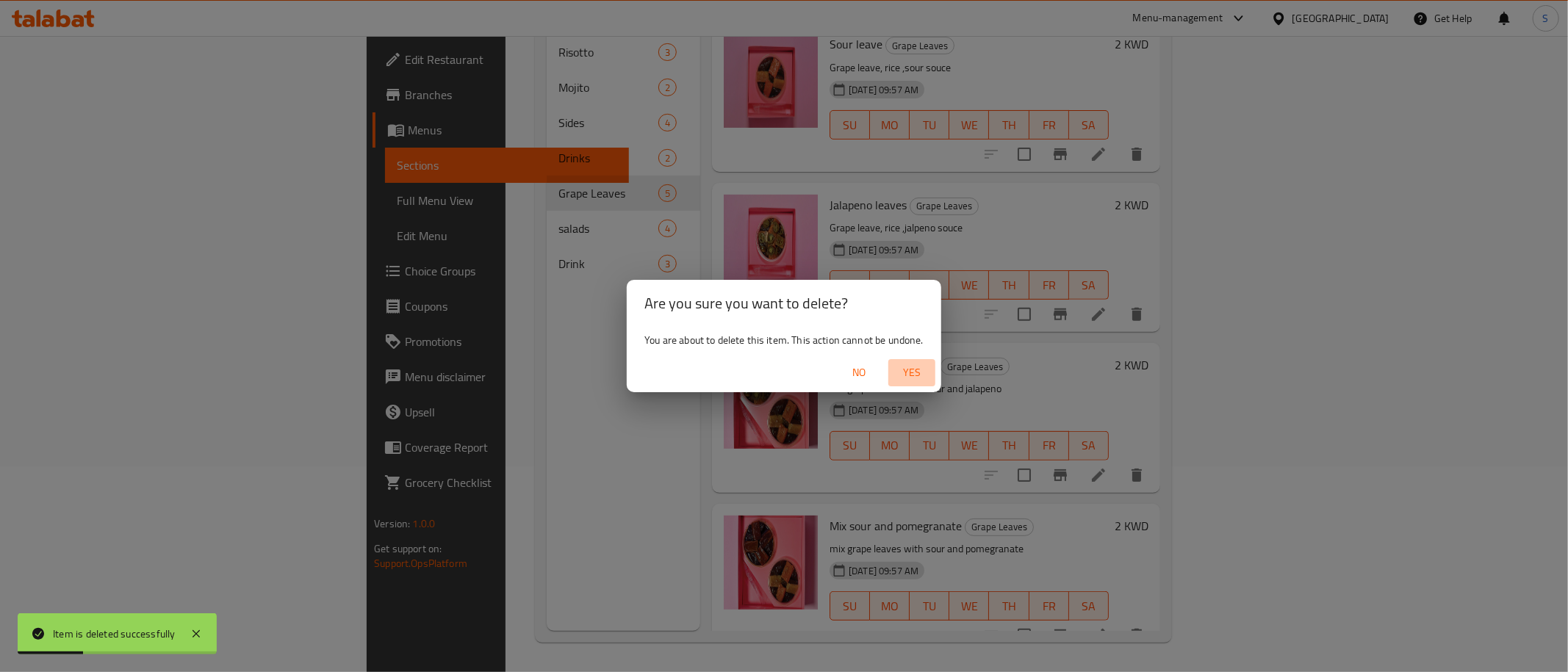
click at [913, 372] on span "Yes" at bounding box center [911, 373] width 36 height 18
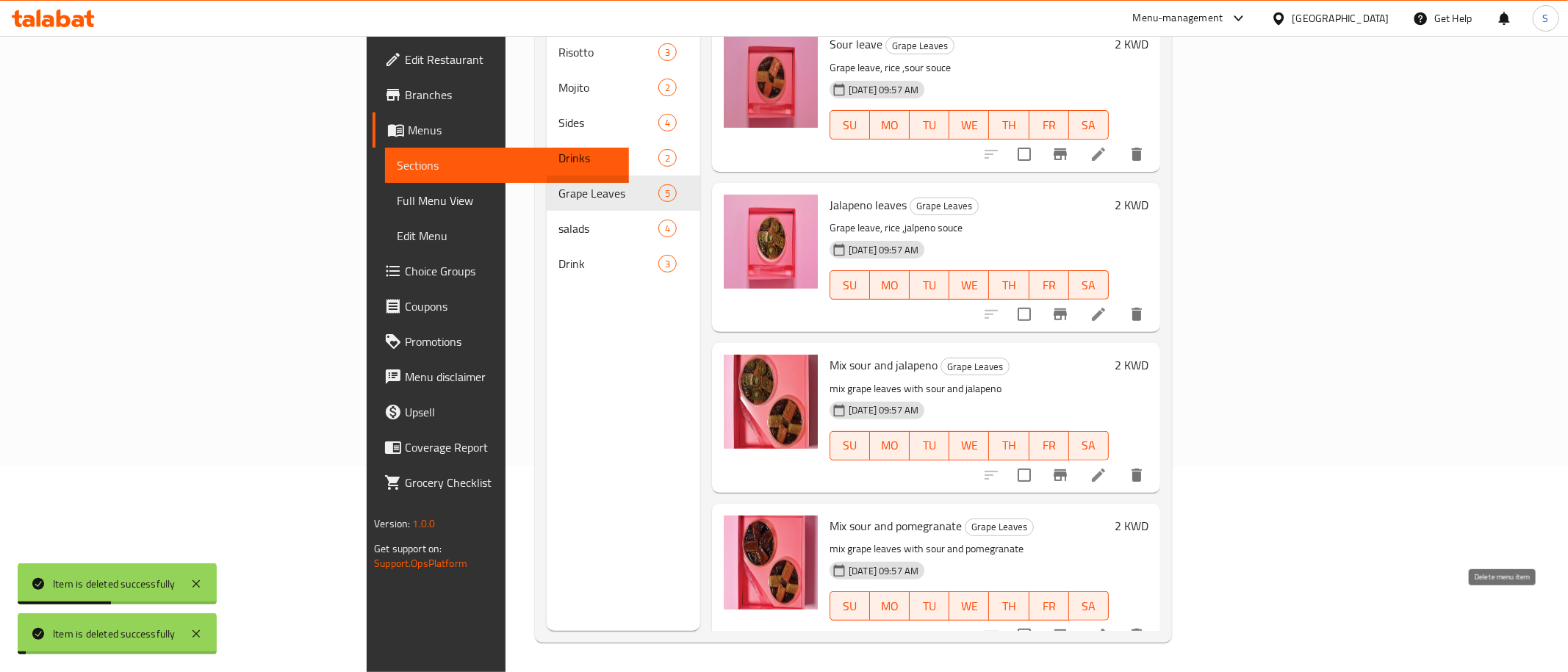
click at [1142, 628] on icon "delete" at bounding box center [1136, 635] width 10 height 13
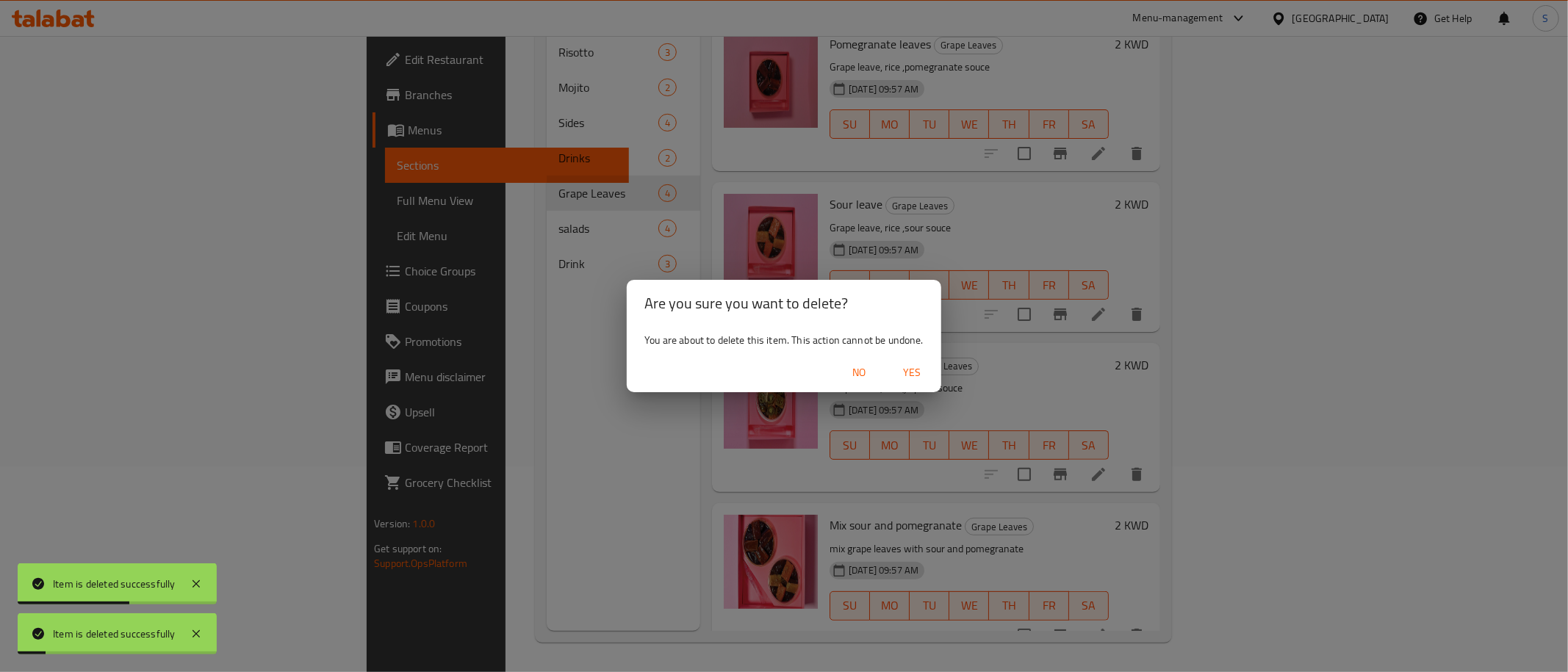
click at [909, 373] on span "Yes" at bounding box center [911, 373] width 36 height 18
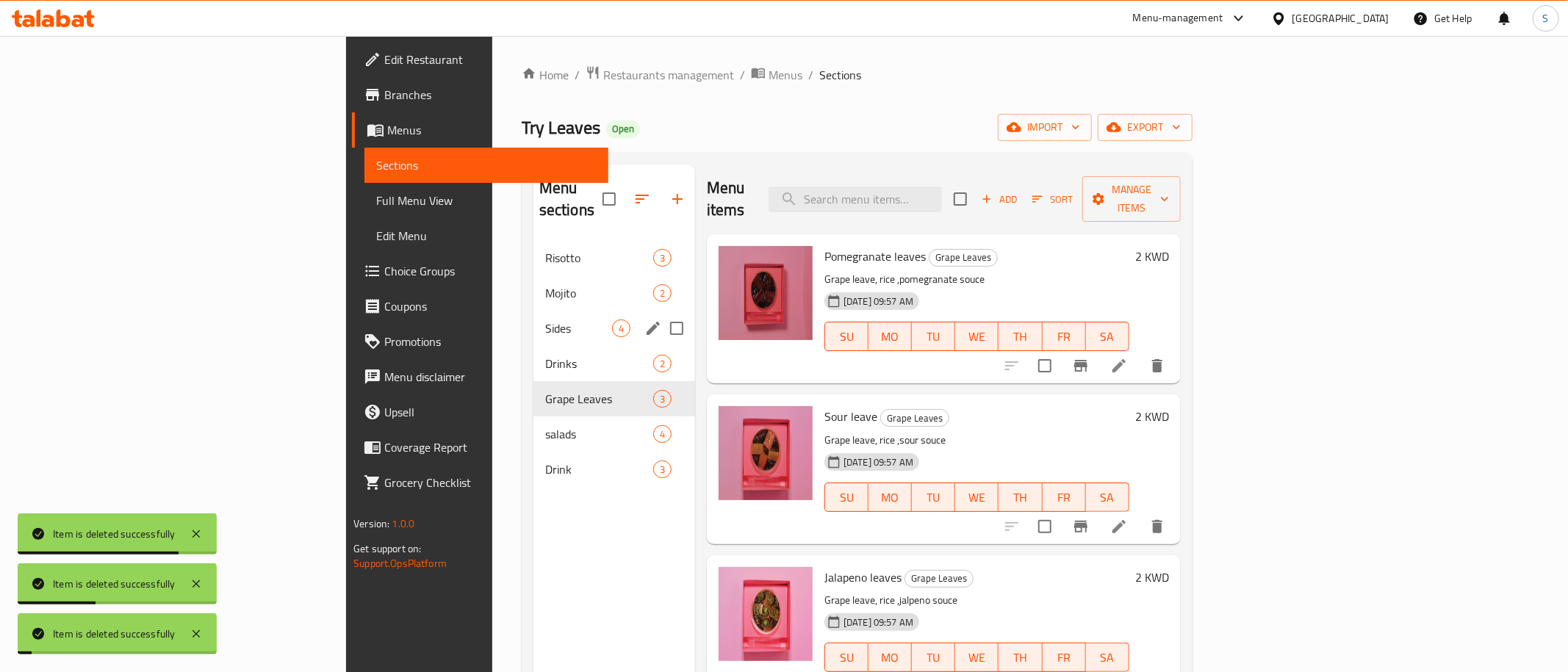
scroll to position [0, 0]
click at [545, 425] on span "salads" at bounding box center [578, 433] width 67 height 17
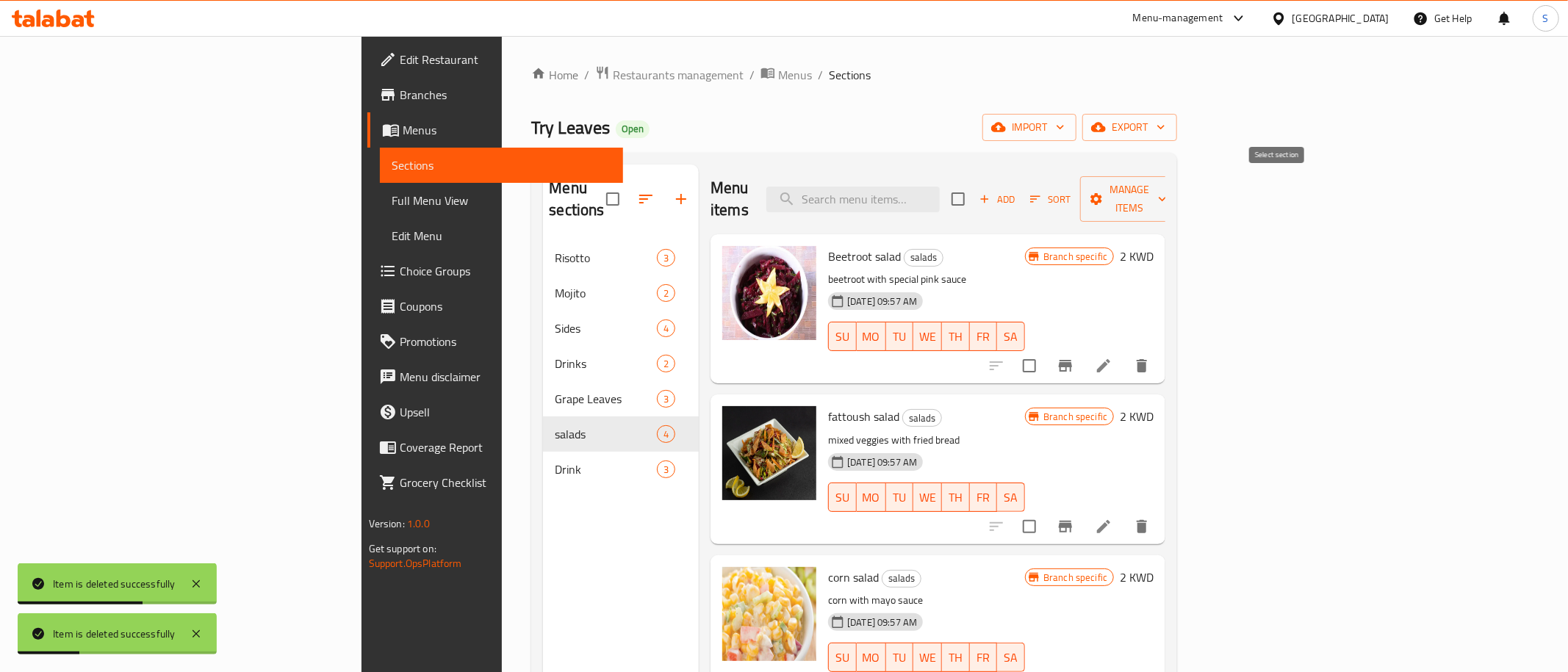
scroll to position [7, 0]
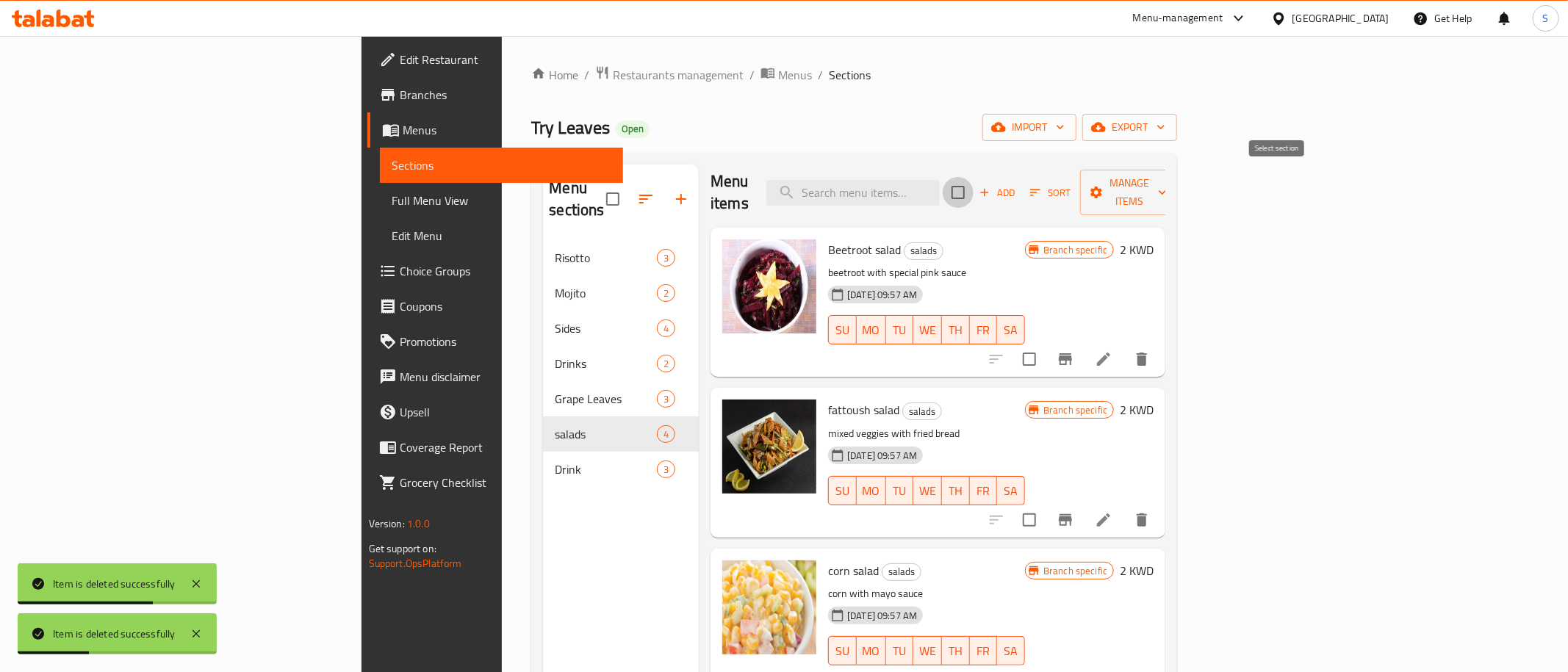
drag, startPoint x: 1280, startPoint y: 179, endPoint x: 1455, endPoint y: 193, distance: 175.6
click at [973, 181] on input "checkbox" at bounding box center [958, 192] width 31 height 31
checkbox input "true"
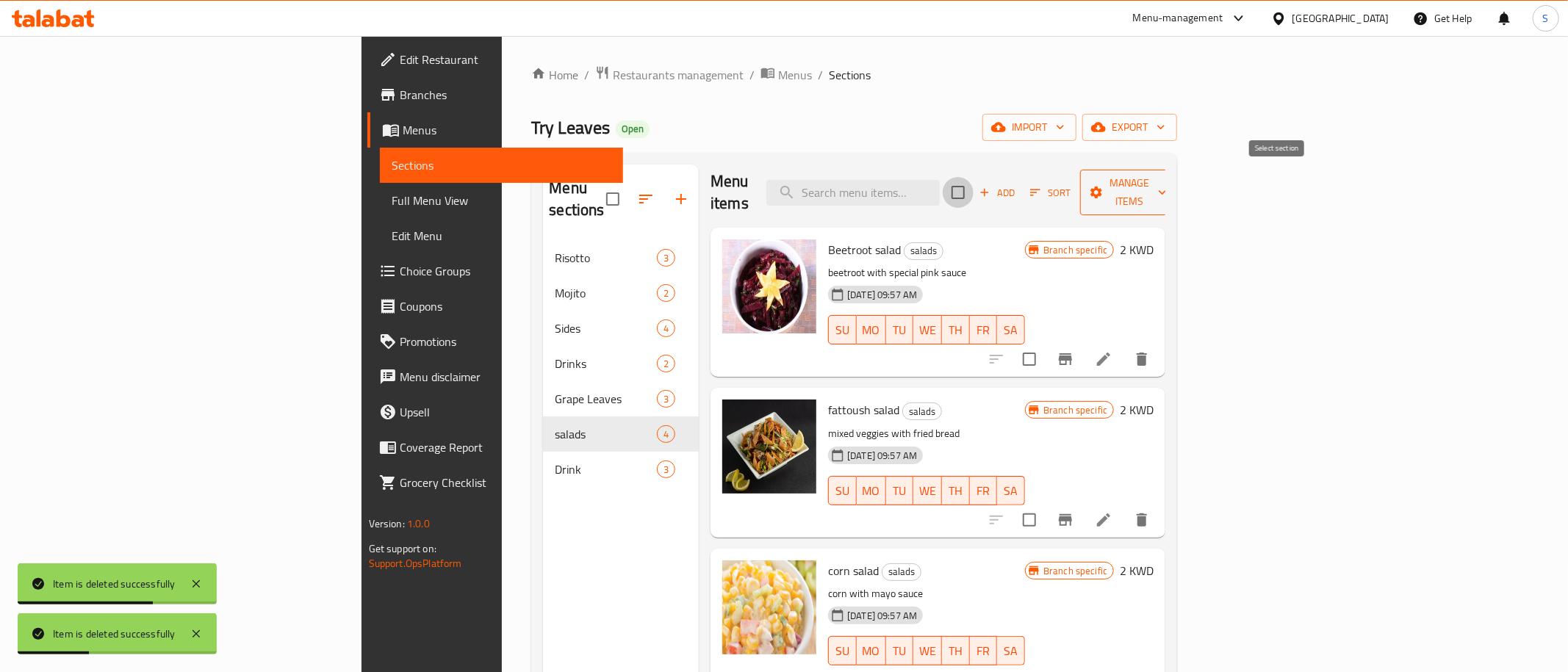
checkbox input "true"
click at [1167, 180] on span "Manage items" at bounding box center [1129, 193] width 75 height 36
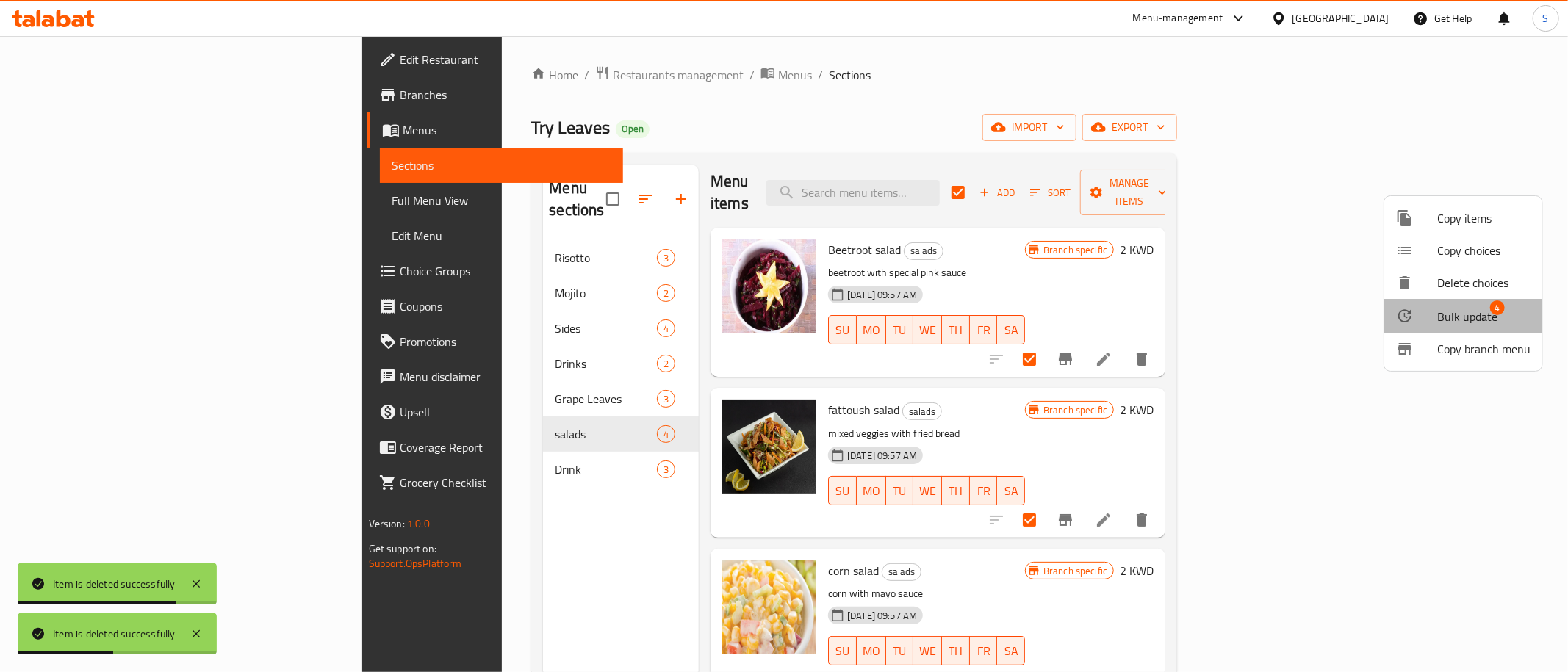
click at [1465, 314] on span "Bulk update" at bounding box center [1467, 316] width 60 height 17
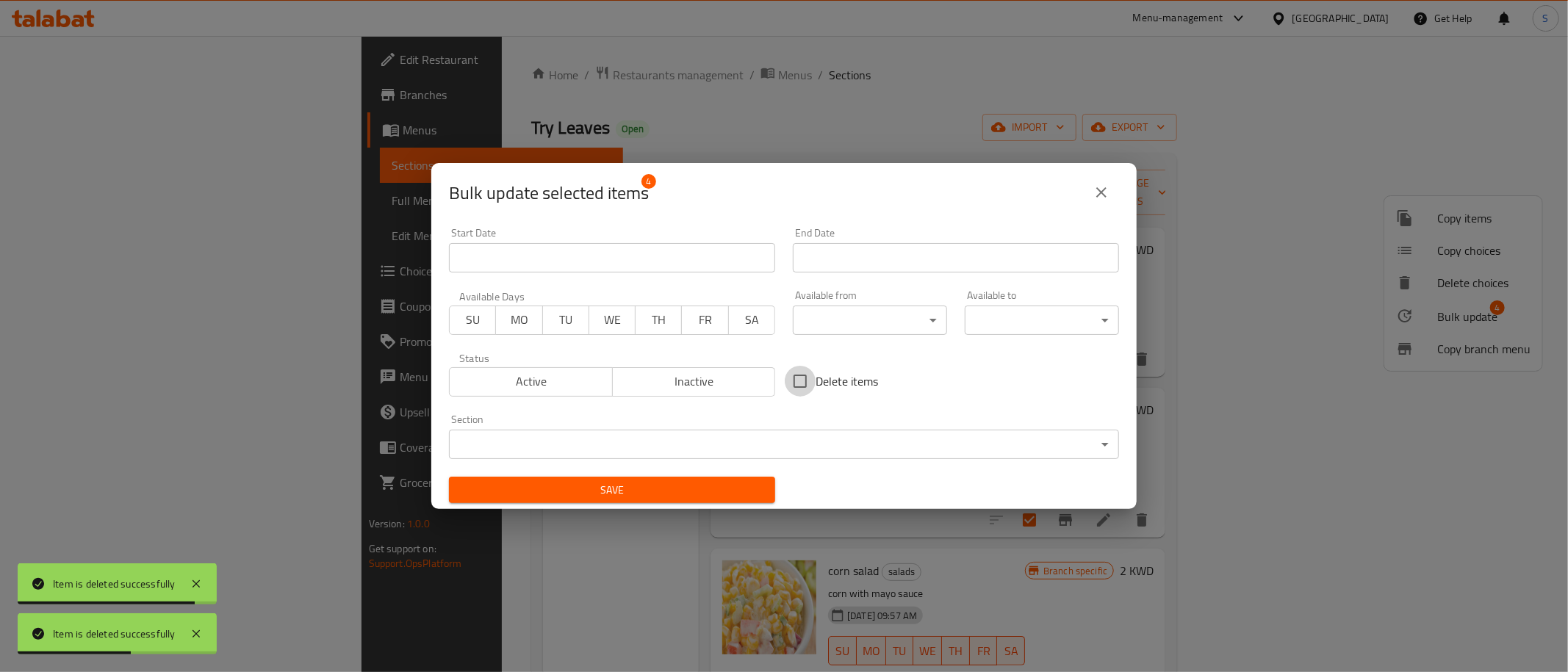
click at [813, 380] on input "Delete items" at bounding box center [800, 380] width 31 height 31
checkbox input "true"
click at [695, 484] on span "Save" at bounding box center [612, 490] width 303 height 18
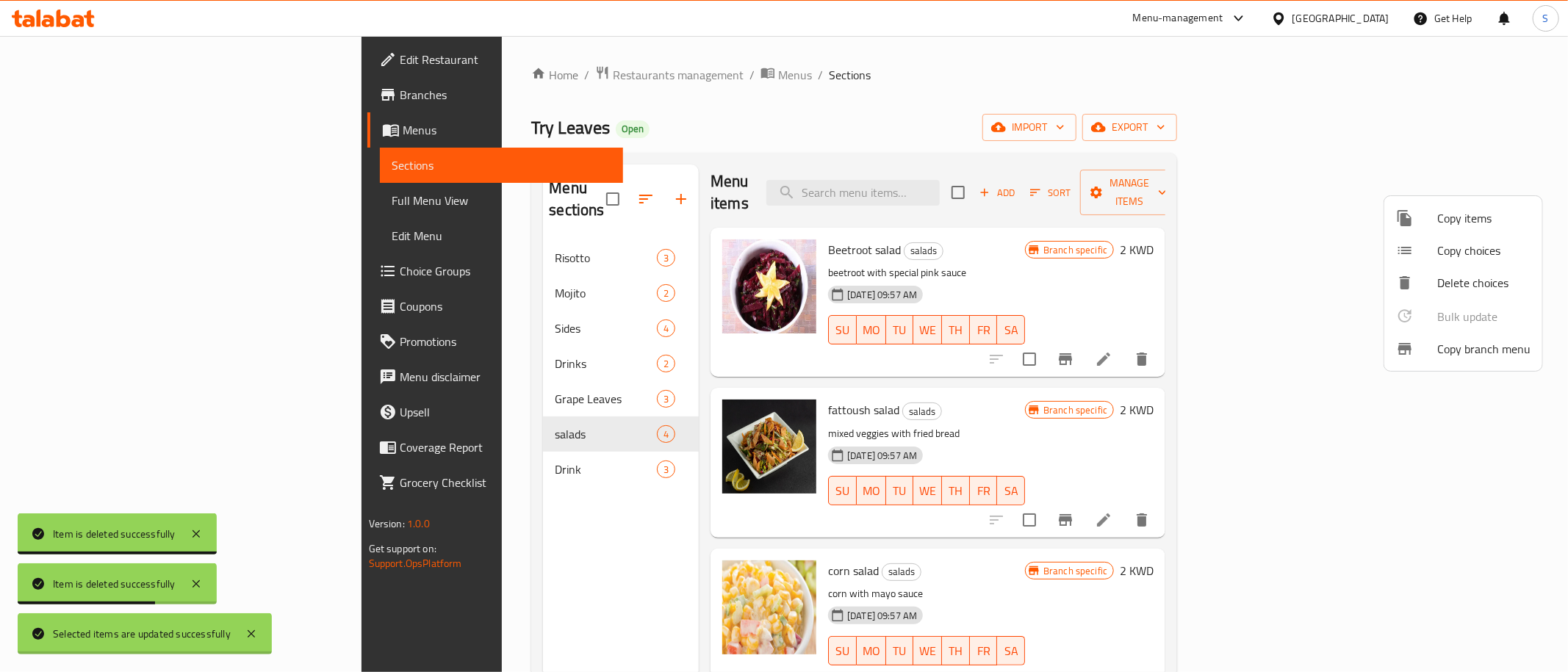
checkbox input "false"
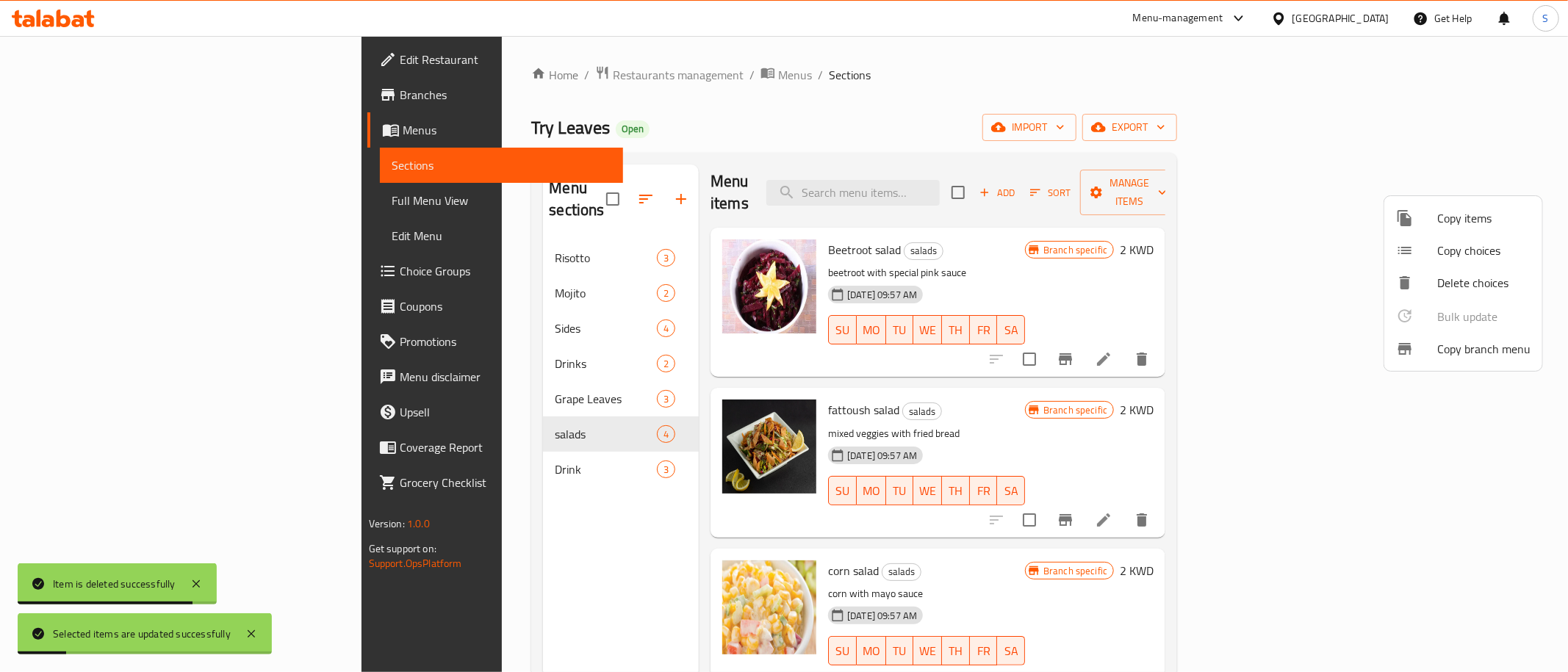
click at [1121, 246] on div at bounding box center [784, 336] width 1568 height 672
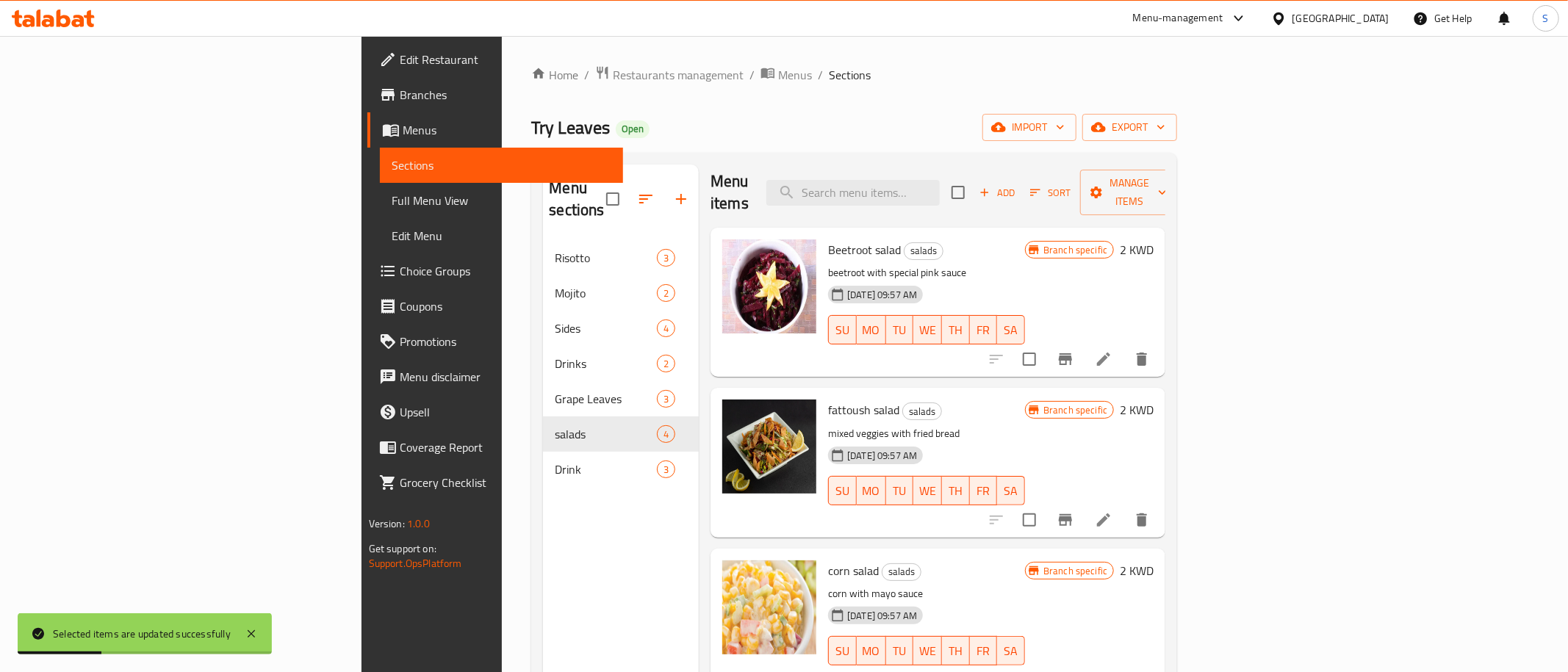
click at [1025, 264] on p "beetroot with special pink sauce" at bounding box center [926, 273] width 197 height 18
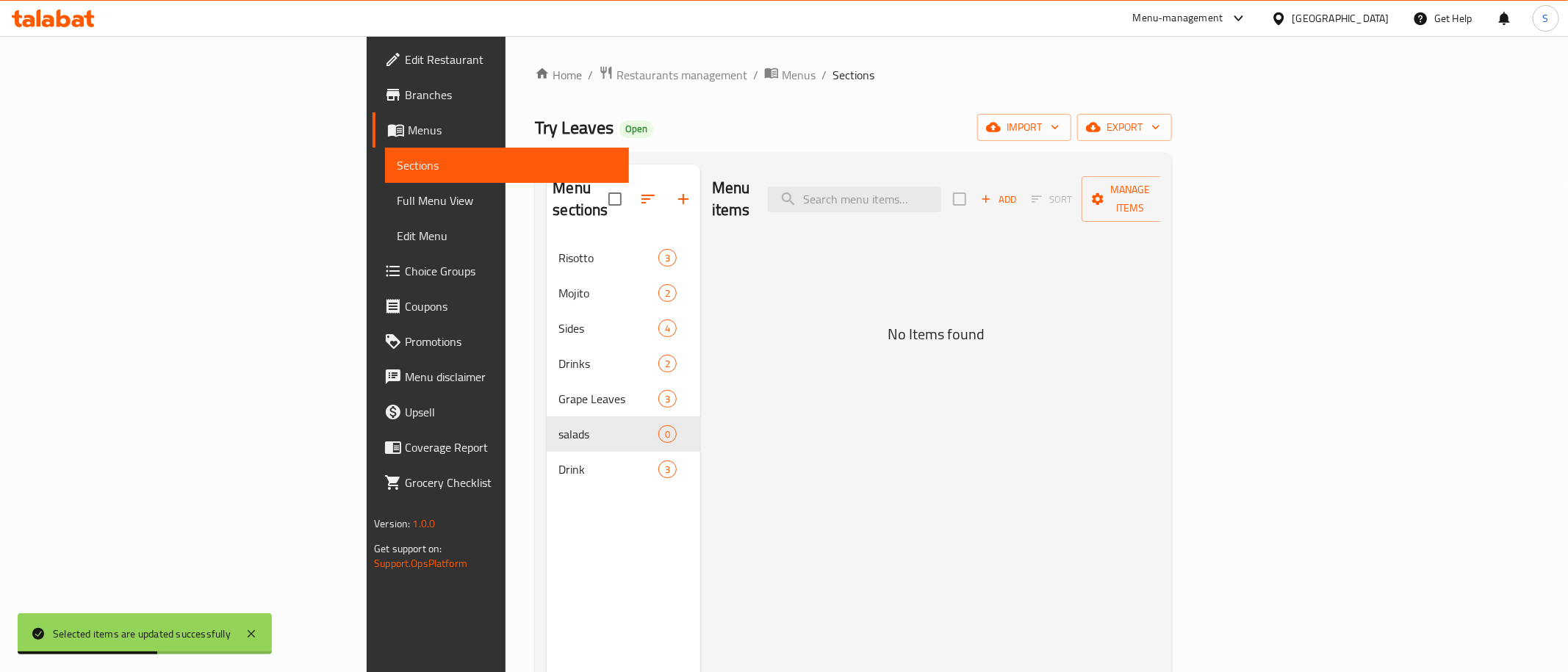
scroll to position [0, 0]
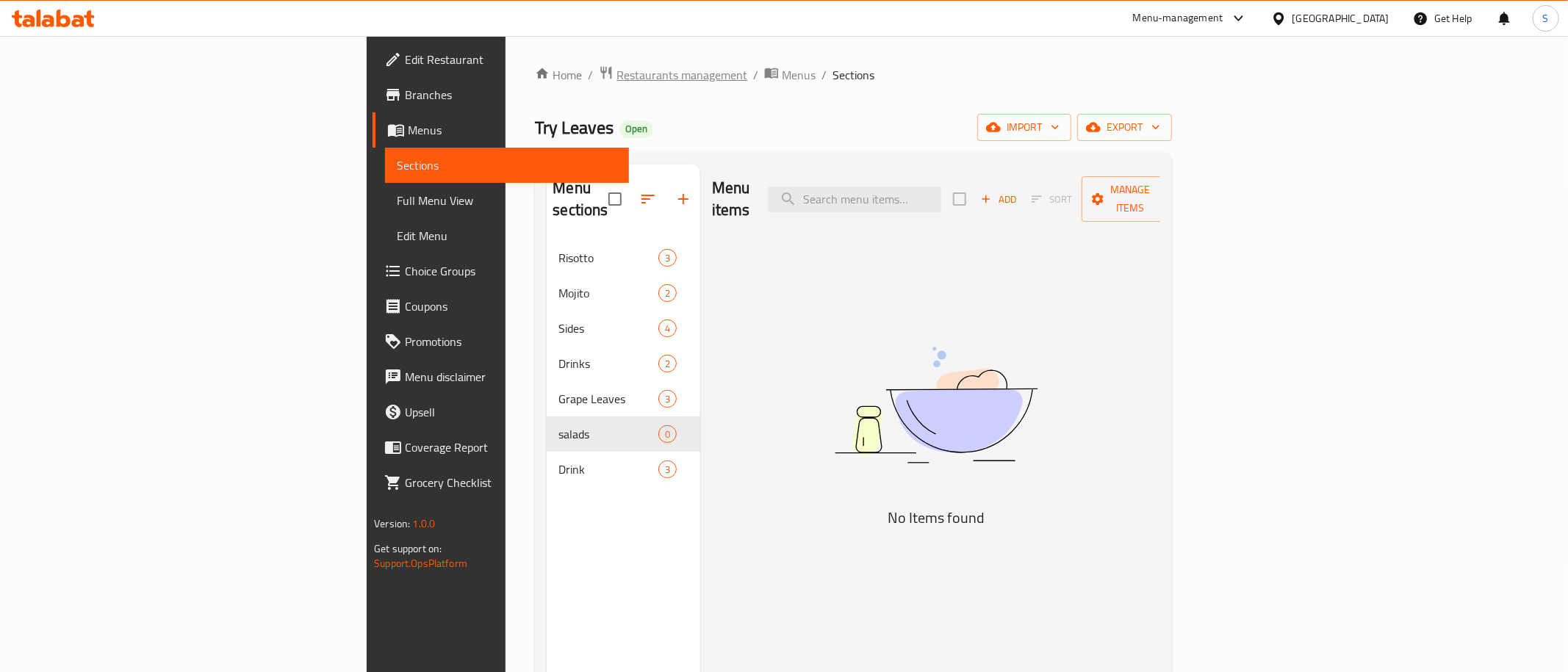
click at [616, 66] on span "Restaurants management" at bounding box center [681, 74] width 131 height 17
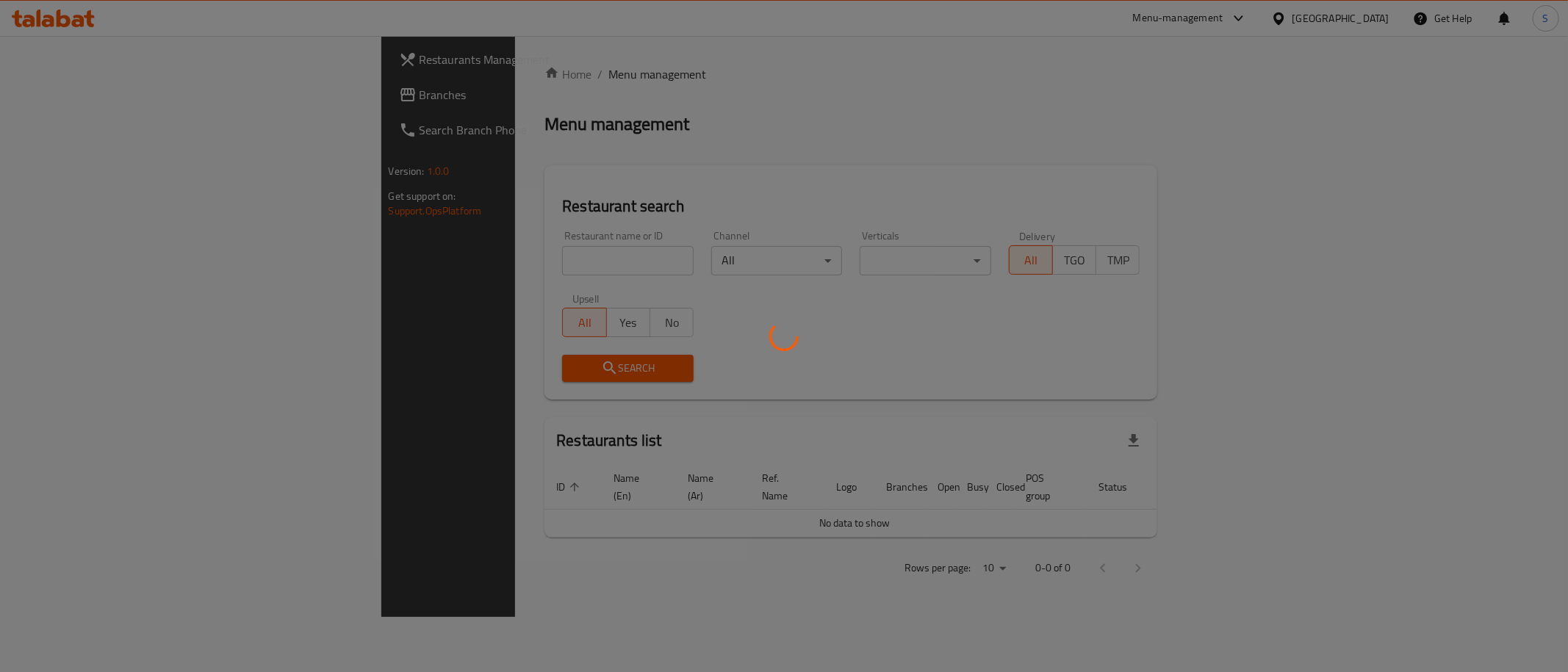
click at [439, 84] on div at bounding box center [784, 336] width 1568 height 672
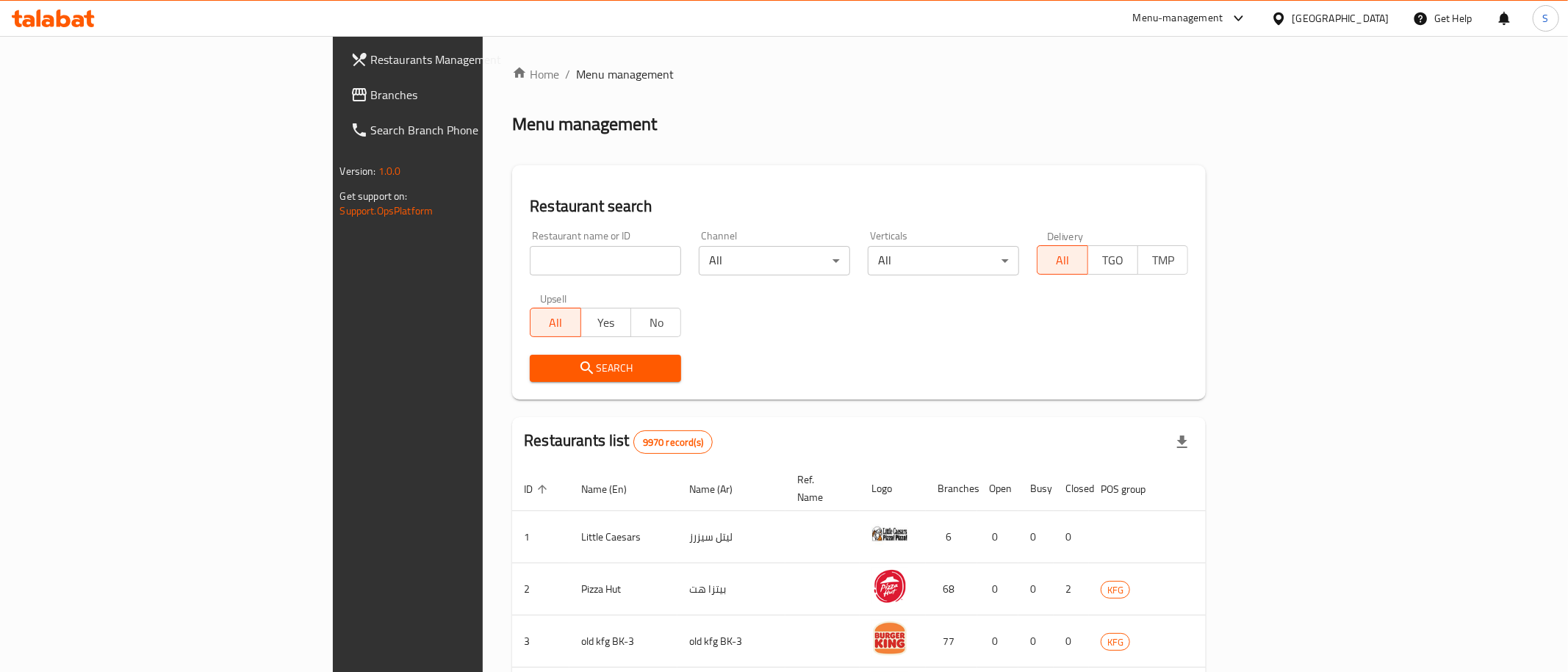
click at [512, 253] on div "Home / Menu management Menu management Restaurant search Restaurant name or ID …" at bounding box center [858, 562] width 694 height 994
click at [530, 253] on input "search" at bounding box center [605, 261] width 151 height 30
paste input "GN"
click button "Search" at bounding box center [605, 368] width 151 height 27
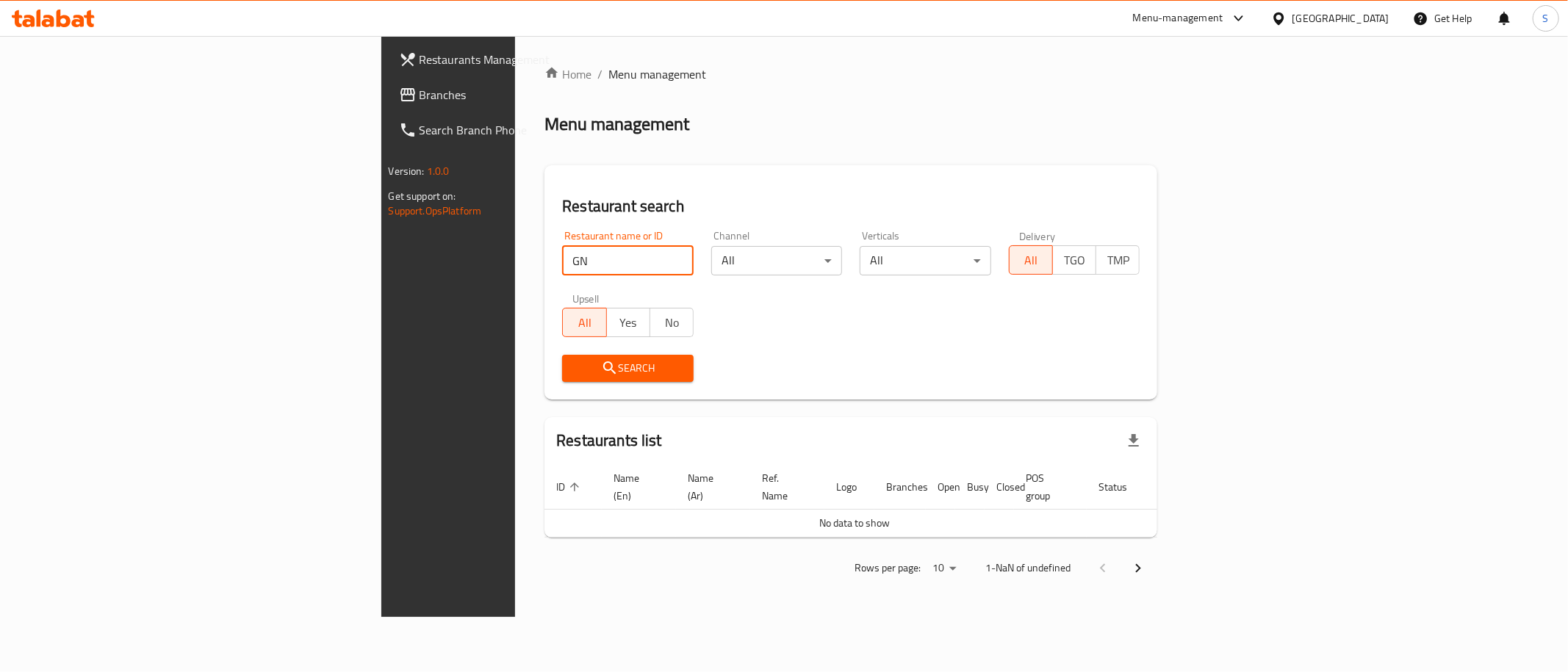
click button "Search" at bounding box center [628, 368] width 131 height 27
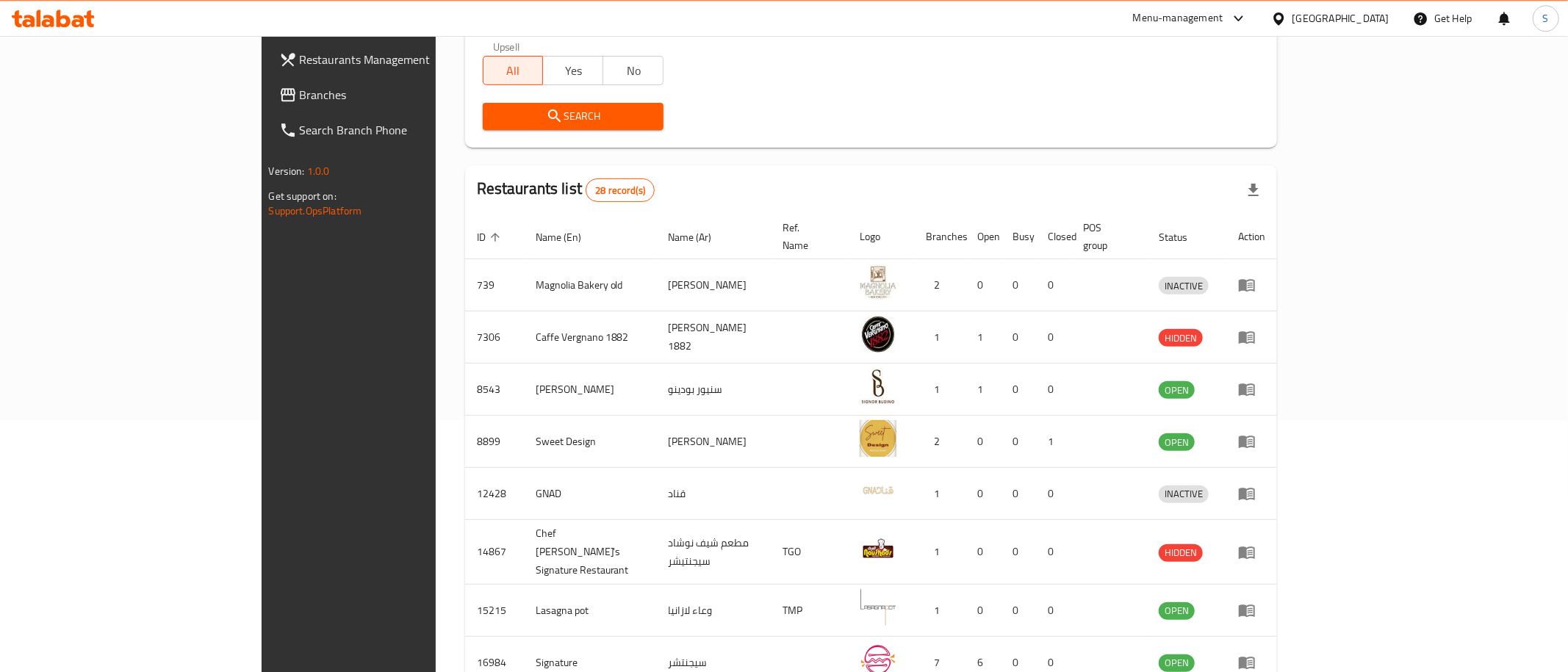
scroll to position [398, 0]
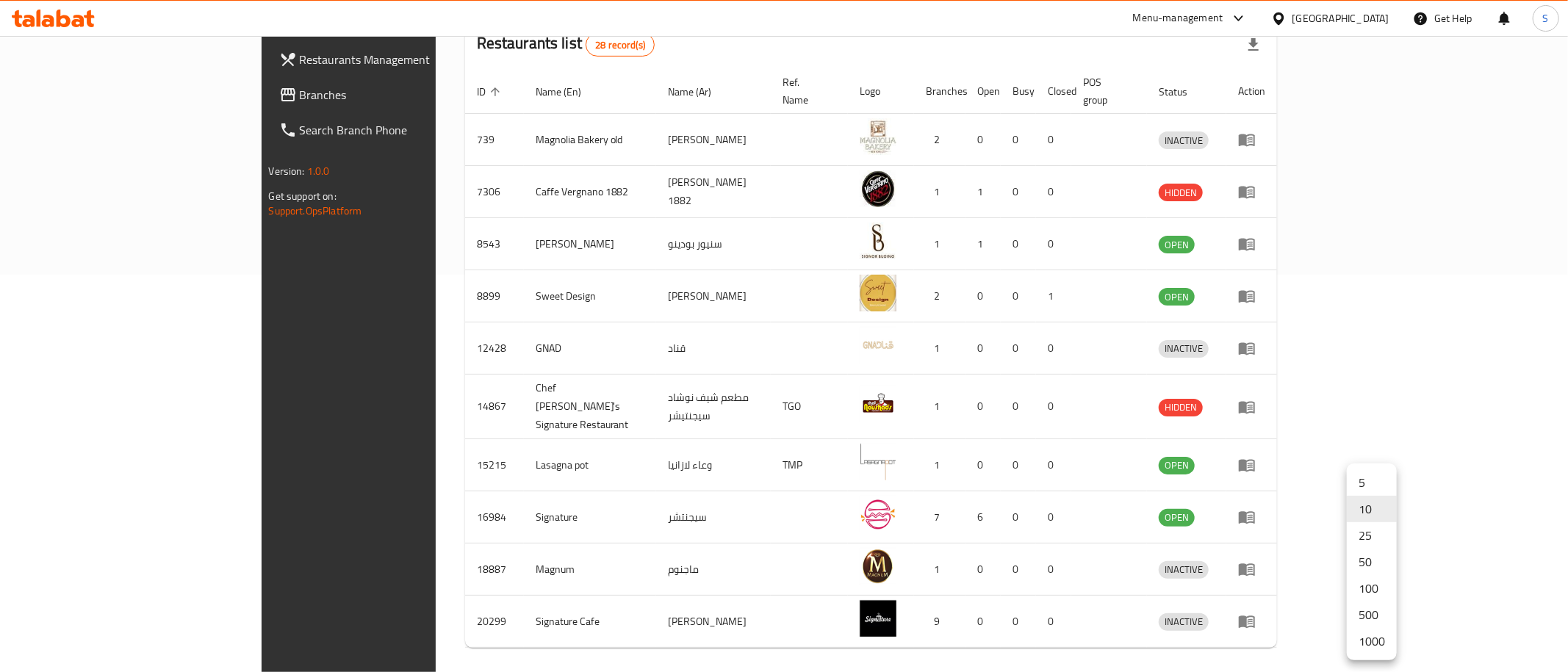
click at [1375, 646] on li "1000" at bounding box center [1371, 641] width 50 height 26
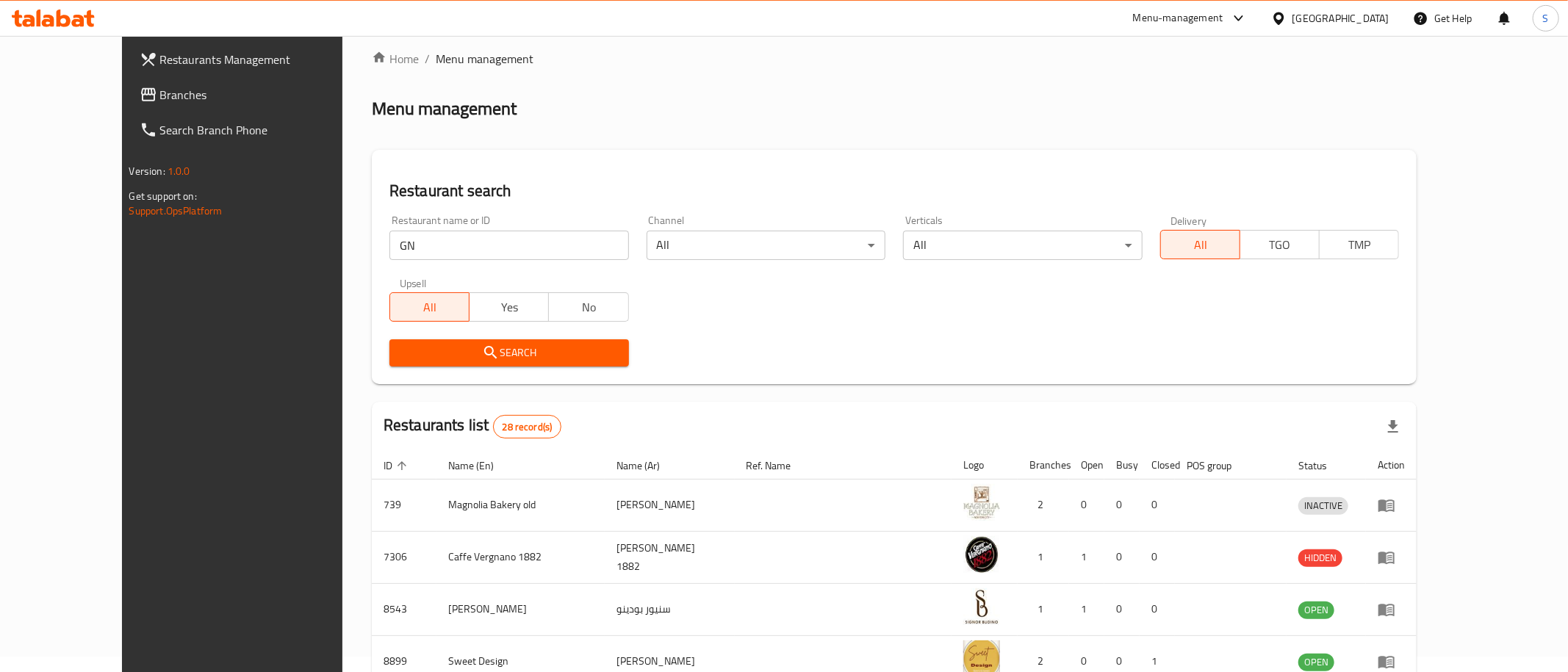
scroll to position [0, 0]
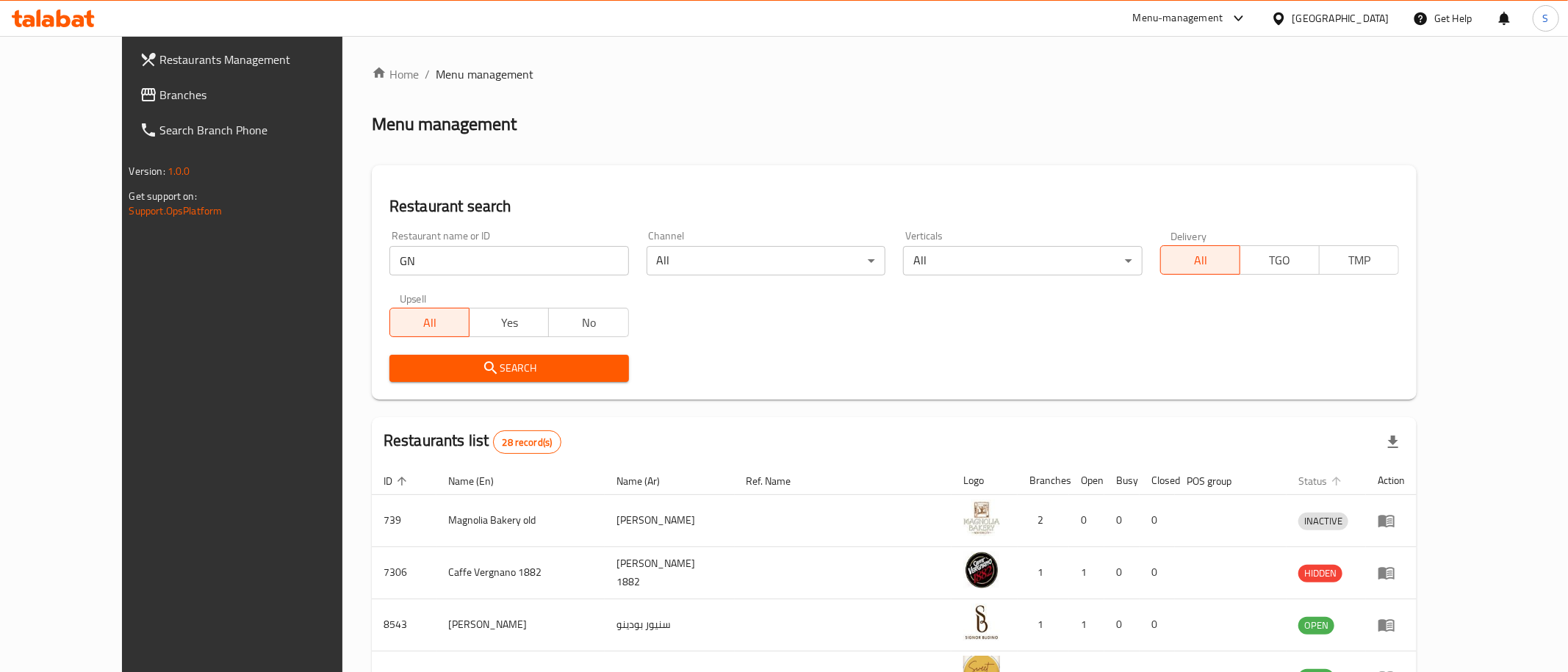
click at [1346, 483] on span "Status" at bounding box center [1322, 480] width 48 height 17
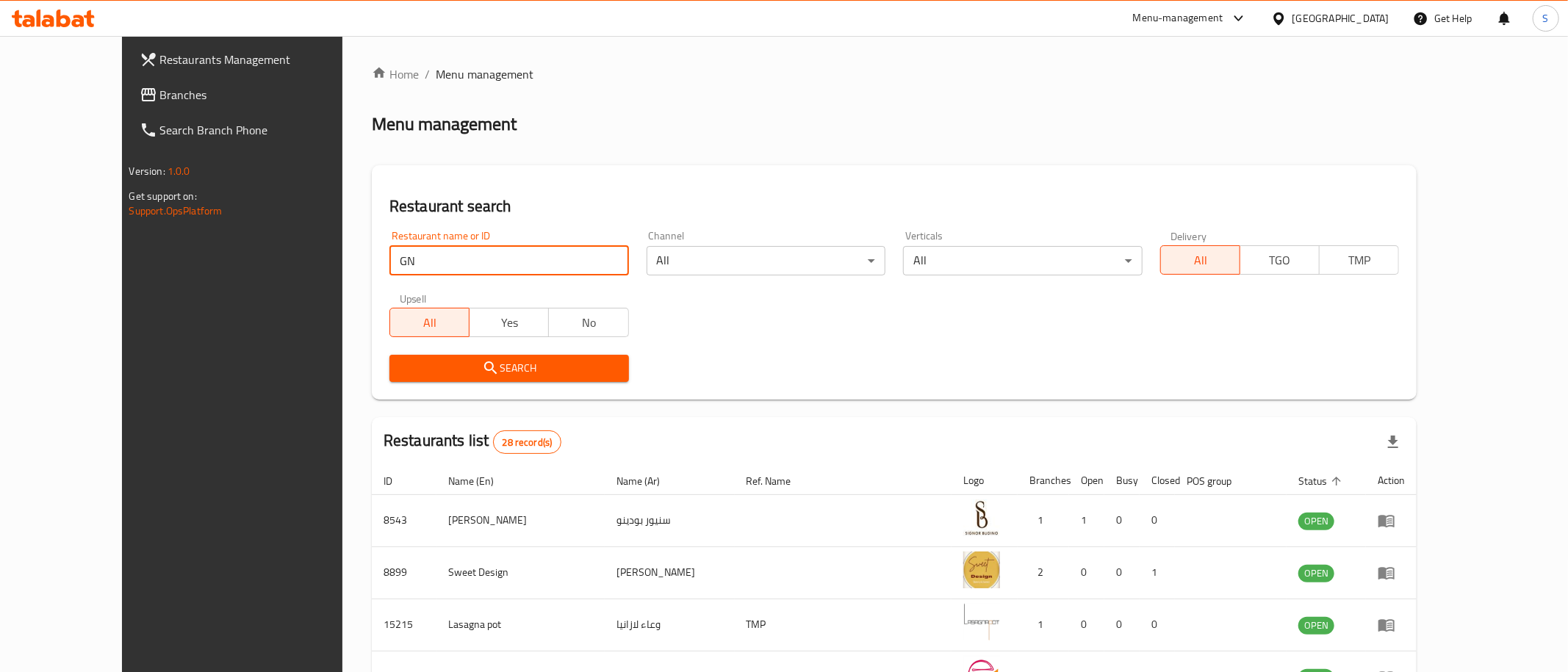
click at [477, 262] on input "GN" at bounding box center [509, 261] width 240 height 30
paste input "Huge Pizza"
type input "Huge Pizza"
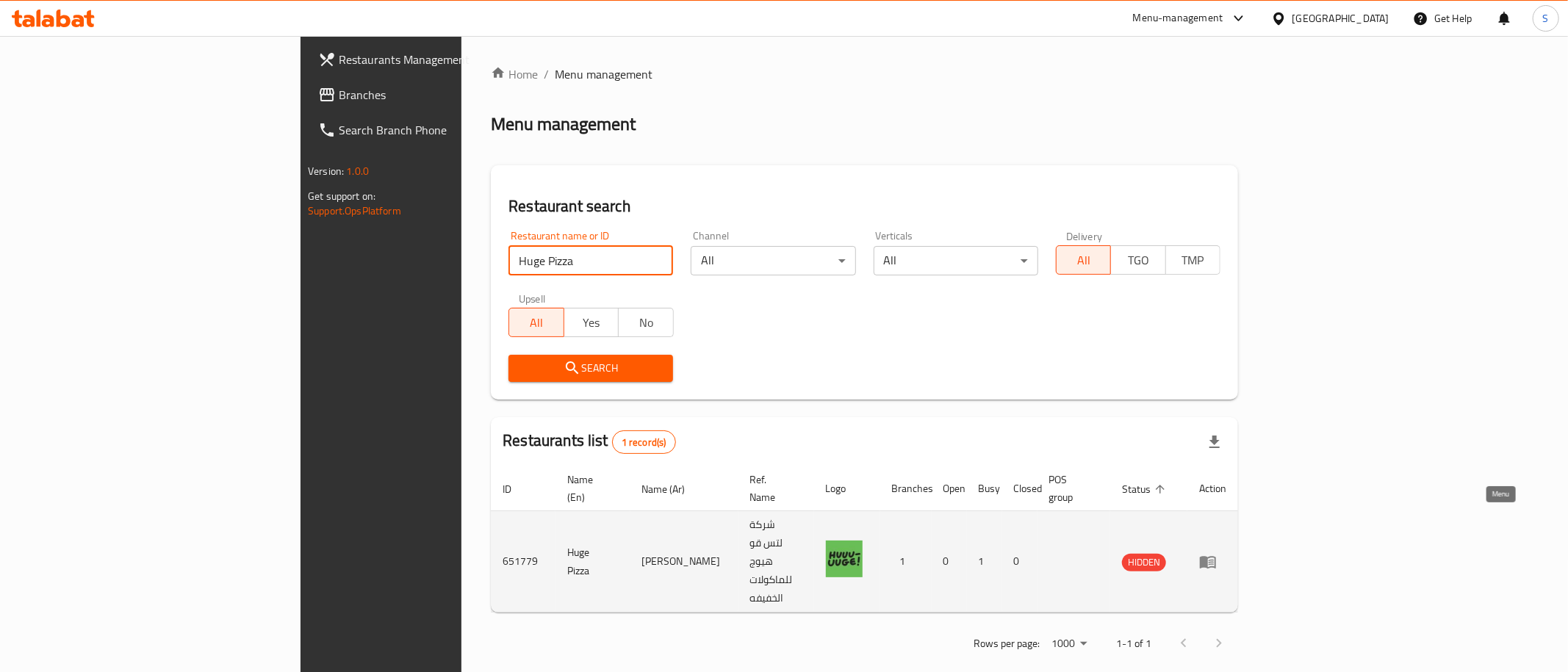
click at [1217, 553] on icon "enhanced table" at bounding box center [1207, 561] width 17 height 17
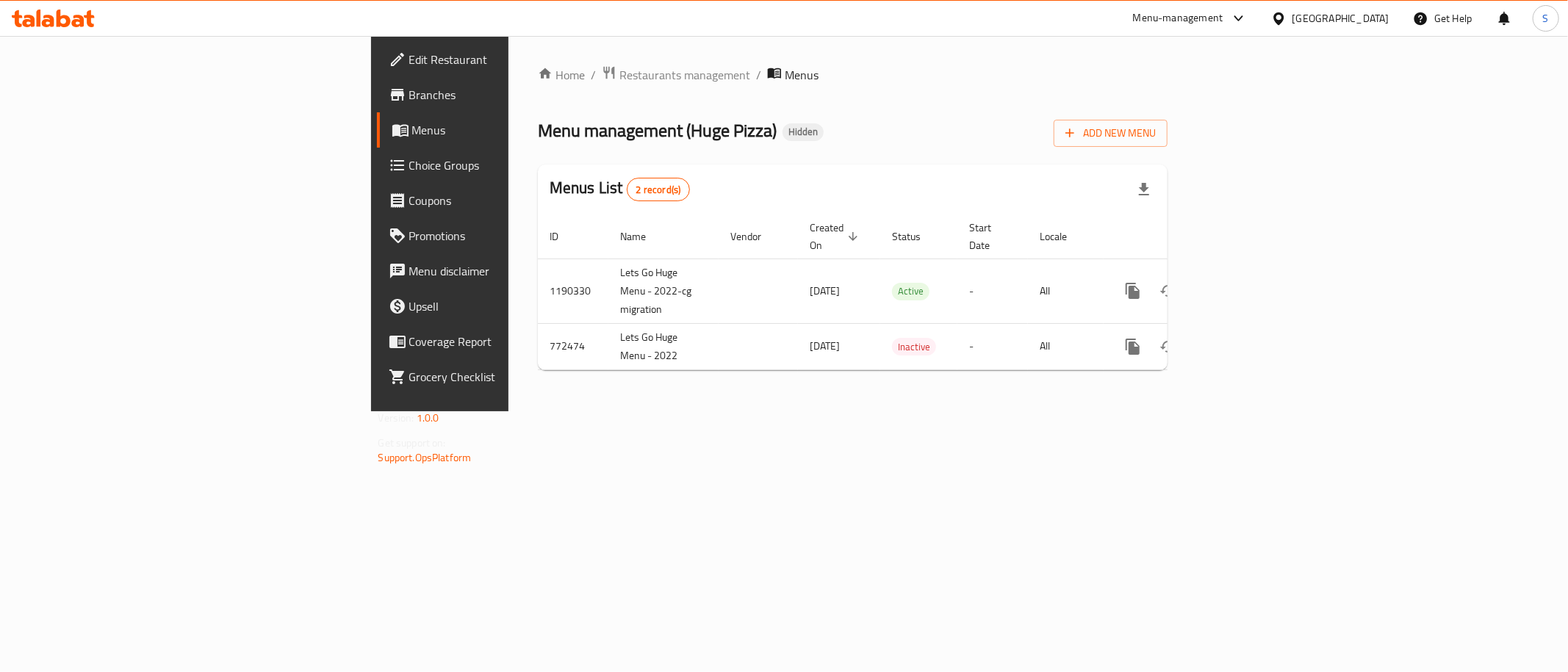
click at [409, 96] on span "Branches" at bounding box center [515, 94] width 212 height 17
